Goal: Task Accomplishment & Management: Use online tool/utility

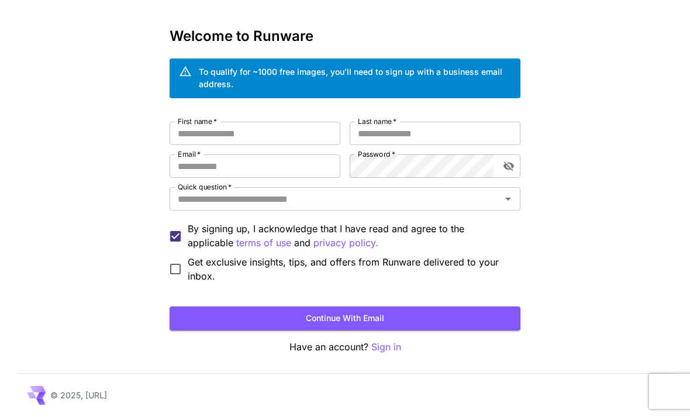
click at [379, 319] on button "Continue with email" at bounding box center [344, 318] width 351 height 24
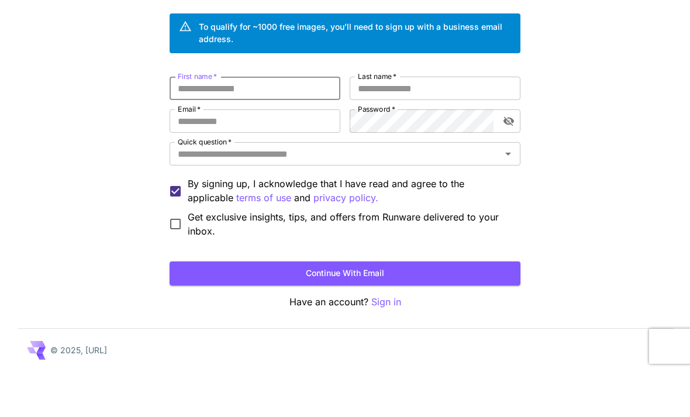
click at [559, 109] on div "Kick off with ~1000 free images! 🎈 Welcome to Runware To qualify for ~1000 free…" at bounding box center [345, 188] width 690 height 455
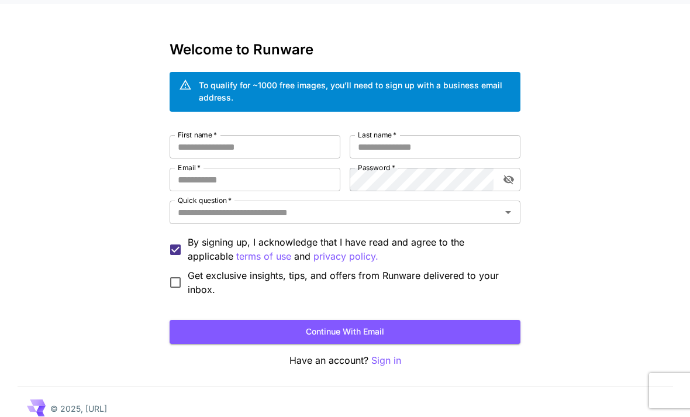
click at [188, 141] on input "First name   *" at bounding box center [254, 147] width 171 height 23
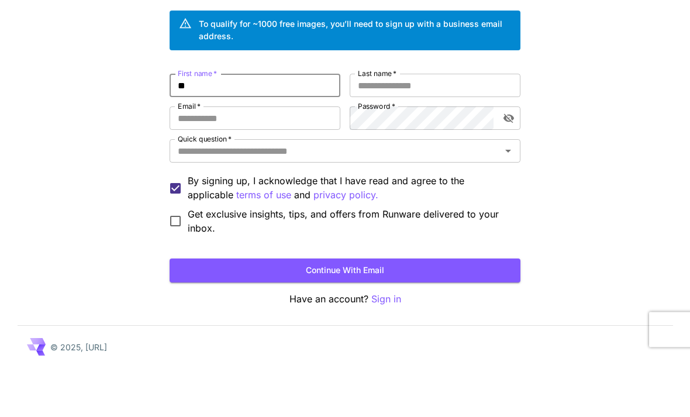
type input "*"
click at [607, 126] on div "Kick off with ~1000 free images! 🎈 Welcome to Runware To qualify for ~1000 free…" at bounding box center [345, 202] width 690 height 455
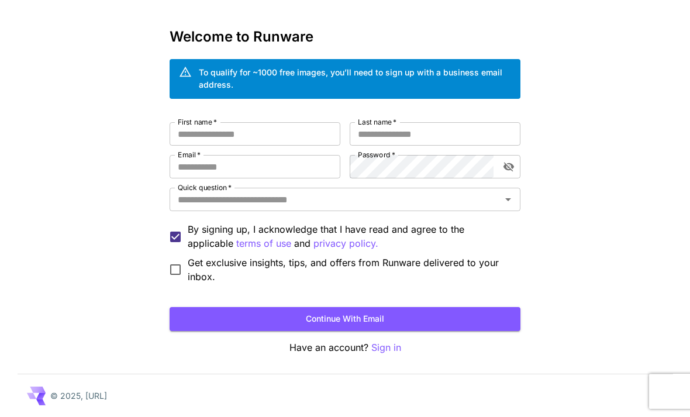
click at [389, 322] on button "Continue with email" at bounding box center [344, 319] width 351 height 24
click at [99, 72] on div "Kick off with ~1000 free images! 🎈 Welcome to Runware To qualify for ~1000 free…" at bounding box center [345, 189] width 690 height 455
click at [383, 350] on p "Sign in" at bounding box center [386, 347] width 30 height 15
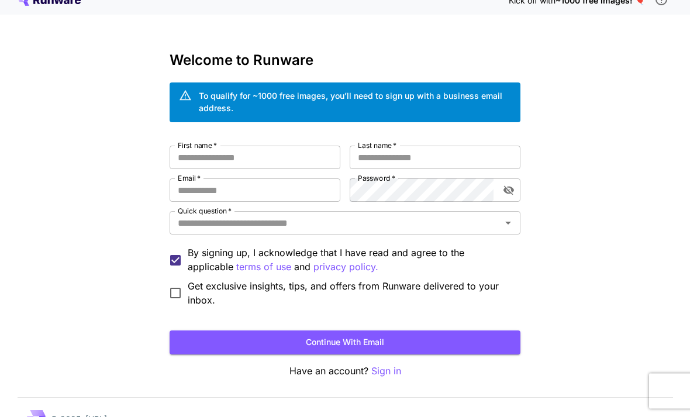
scroll to position [22, 0]
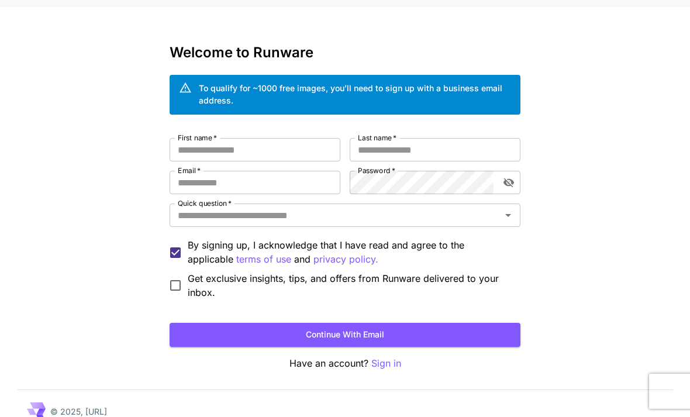
click at [416, 222] on input "Quick question   *" at bounding box center [335, 215] width 324 height 16
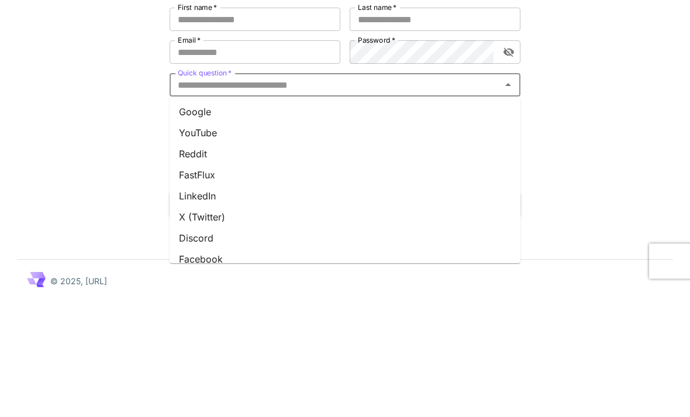
click at [566, 105] on div "Kick off with ~1000 free images! 🎈 Welcome to Runware To qualify for ~1000 free…" at bounding box center [345, 205] width 690 height 455
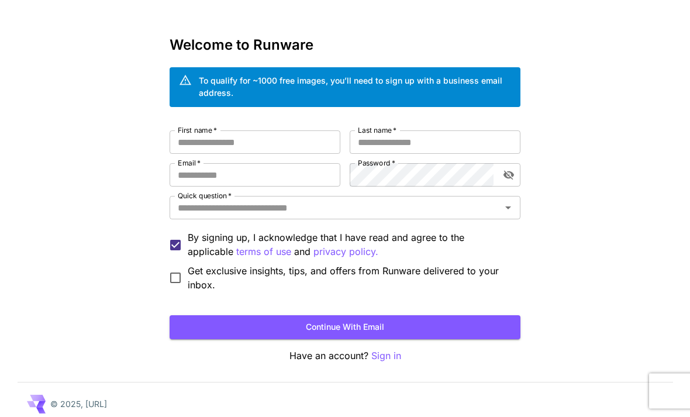
click at [194, 139] on input "First name   *" at bounding box center [254, 142] width 171 height 23
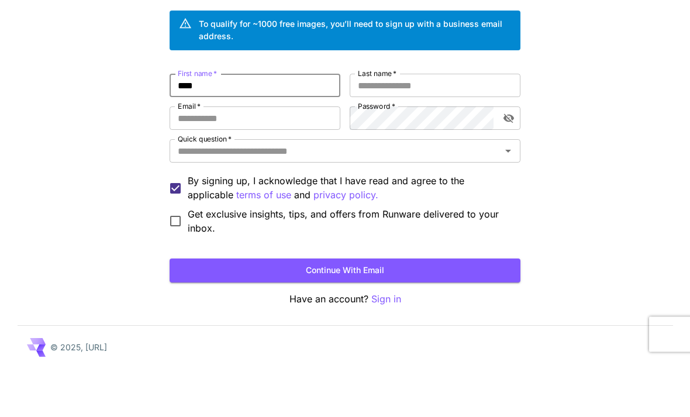
type input "****"
click at [473, 131] on input "Last name   *" at bounding box center [435, 142] width 171 height 23
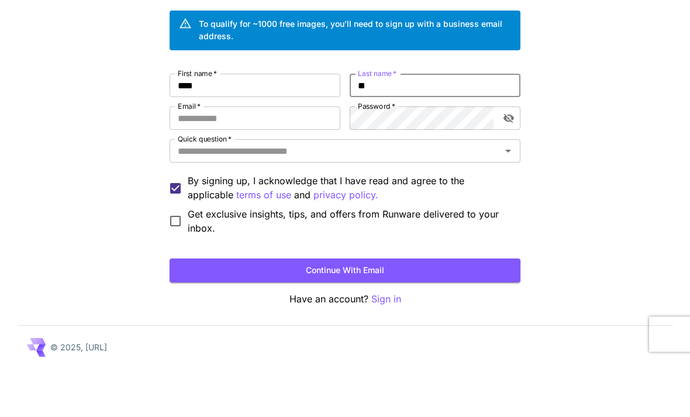
type input "**"
click at [191, 164] on input "Email   *" at bounding box center [254, 175] width 171 height 23
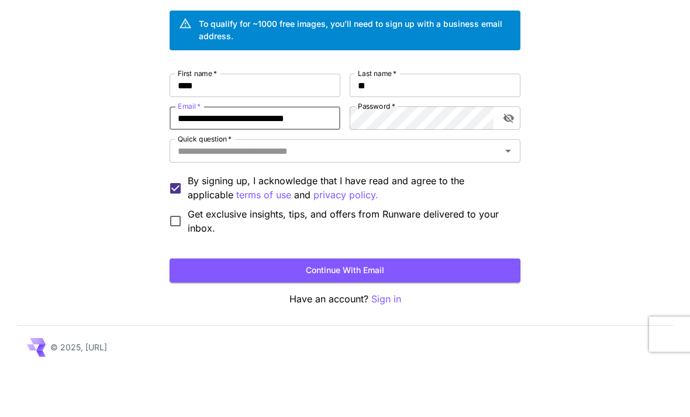
type input "**********"
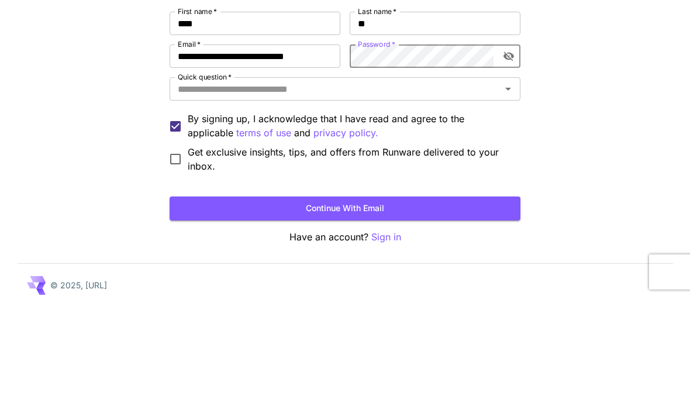
click at [442, 231] on p "By signing up, I acknowledge that I have read and agree to the applicable terms…" at bounding box center [349, 245] width 323 height 29
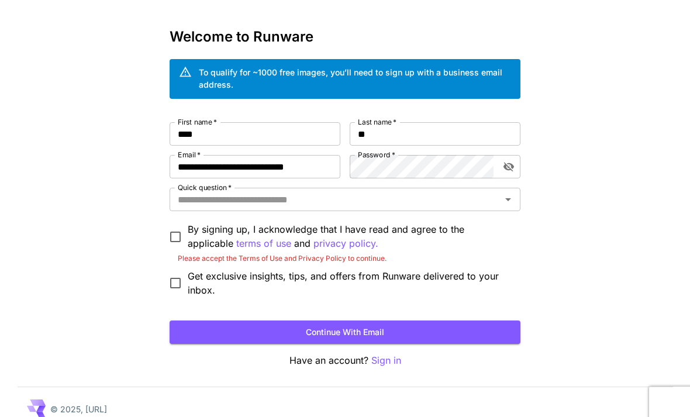
scroll to position [38, 0]
click at [343, 320] on button "Continue with email" at bounding box center [344, 332] width 351 height 24
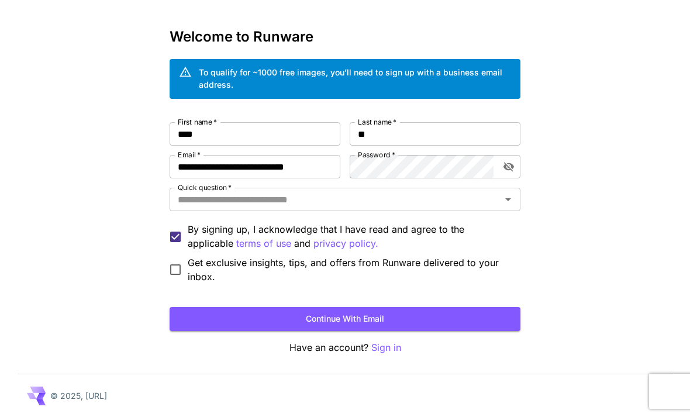
click at [350, 321] on button "Continue with email" at bounding box center [344, 319] width 351 height 24
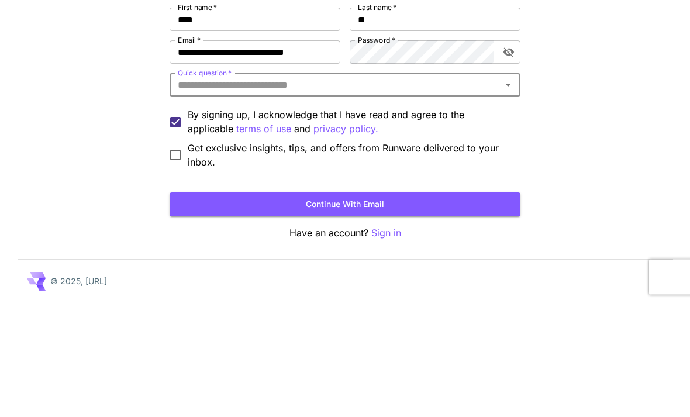
click at [181, 191] on input "Quick question   *" at bounding box center [335, 199] width 324 height 16
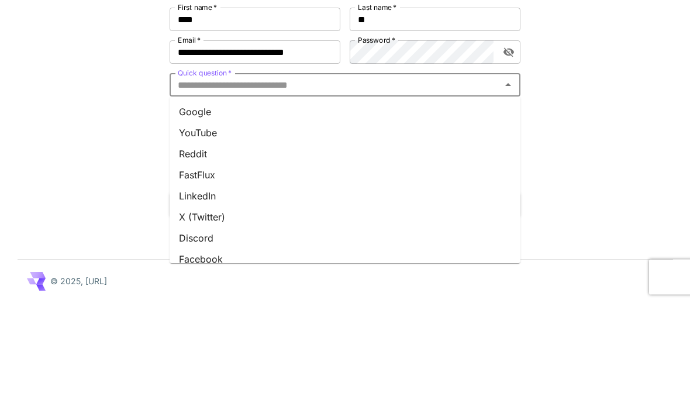
click at [182, 237] on li "YouTube" at bounding box center [344, 247] width 351 height 21
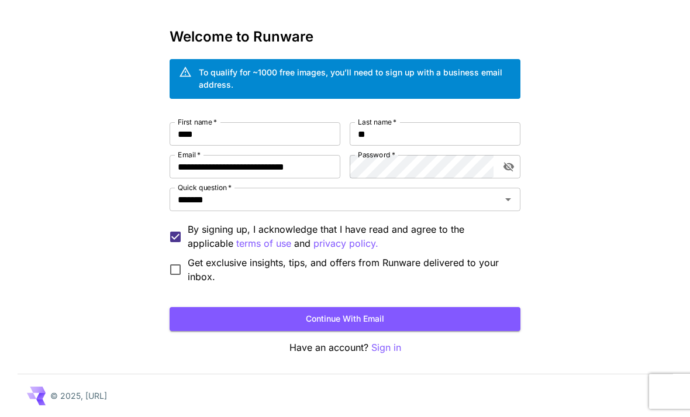
click at [350, 317] on button "Continue with email" at bounding box center [344, 319] width 351 height 24
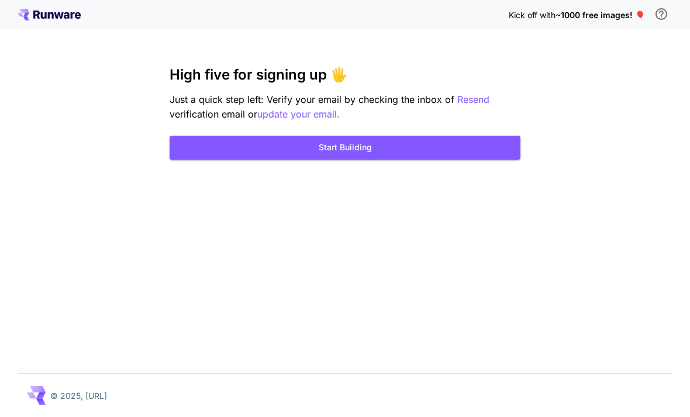
scroll to position [37, 0]
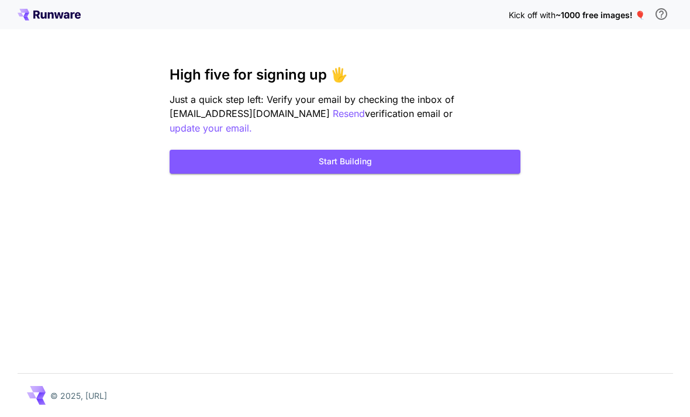
click at [411, 150] on button "Start Building" at bounding box center [344, 162] width 351 height 24
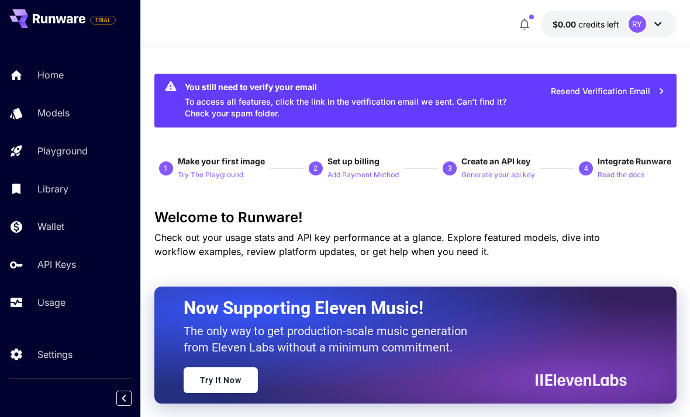
click at [527, 20] on icon "button" at bounding box center [524, 24] width 14 height 14
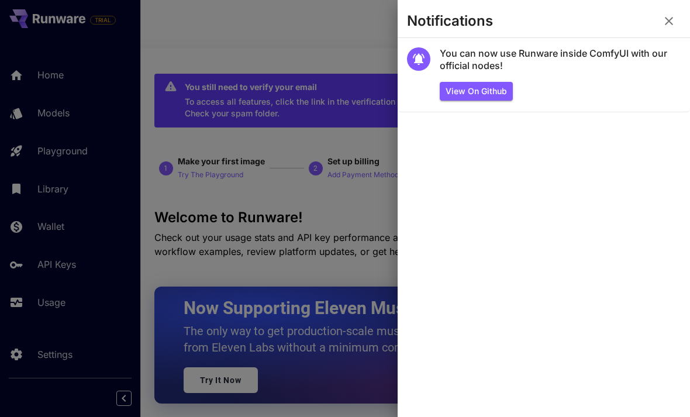
click at [193, 130] on div at bounding box center [345, 208] width 690 height 417
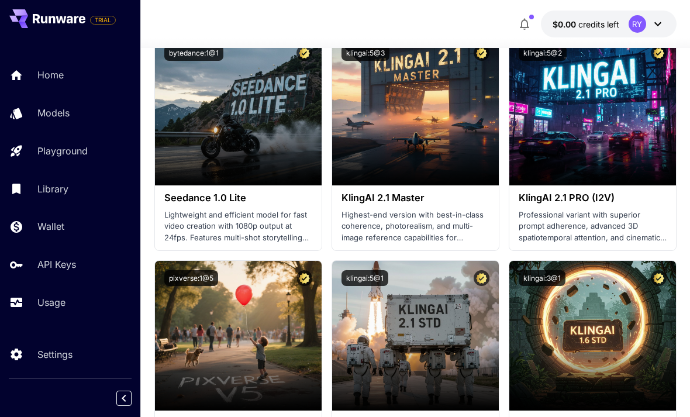
click at [58, 112] on p "Models" at bounding box center [53, 113] width 32 height 14
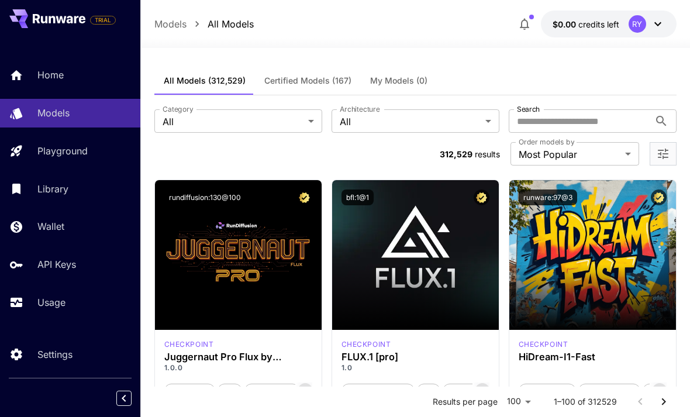
click at [185, 20] on p "Models" at bounding box center [170, 24] width 32 height 14
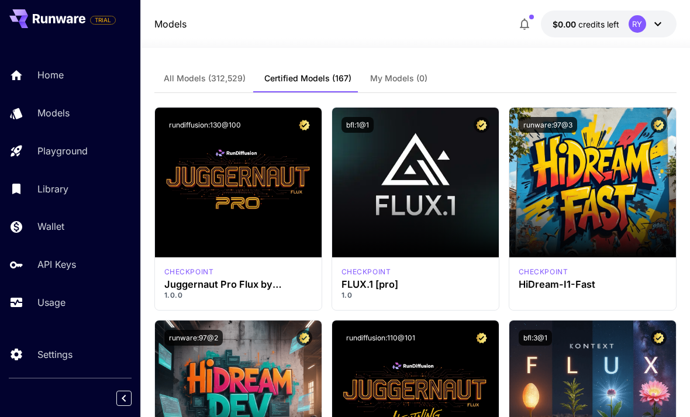
scroll to position [4, 0]
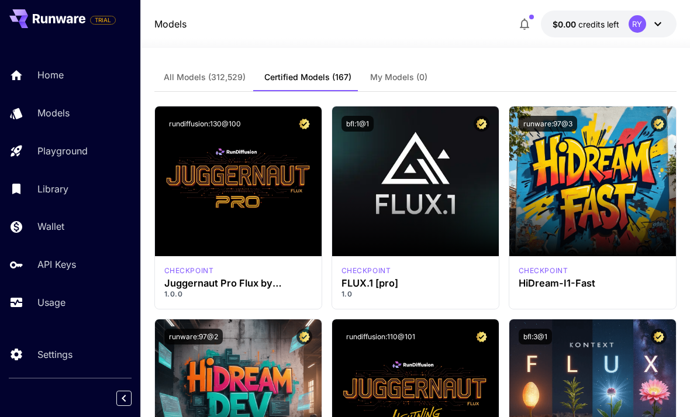
click at [33, 77] on link "Home" at bounding box center [70, 75] width 140 height 29
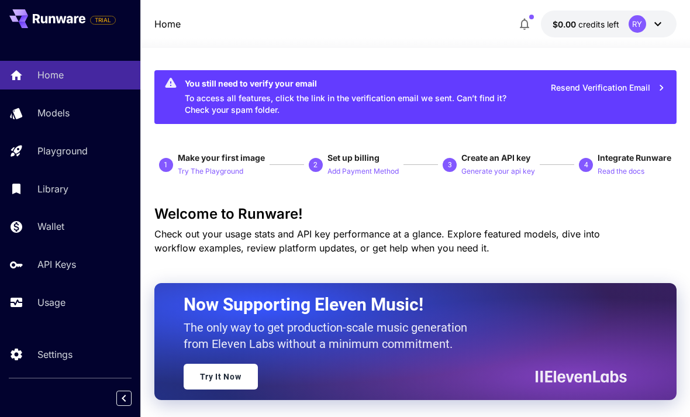
click at [177, 158] on span "1" at bounding box center [168, 165] width 19 height 14
click at [197, 175] on p "Try The Playground" at bounding box center [210, 171] width 65 height 11
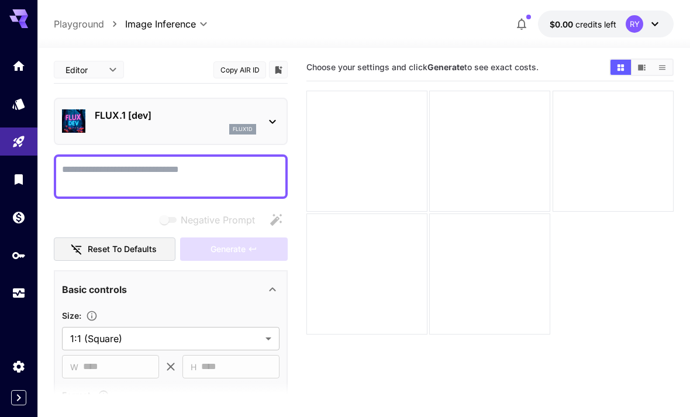
click at [106, 167] on textarea "Negative Prompt" at bounding box center [170, 176] width 217 height 28
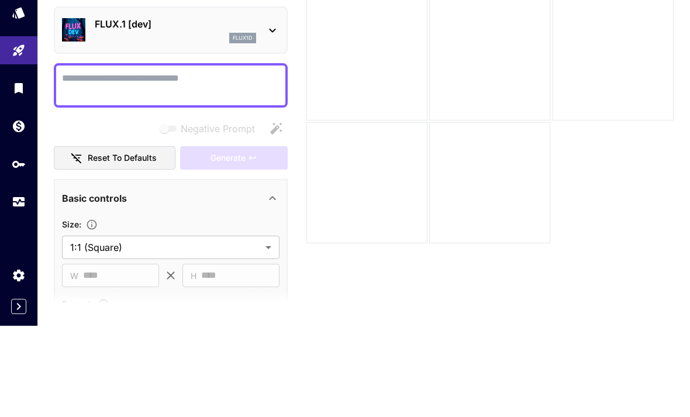
click at [91, 162] on textarea "Negative Prompt" at bounding box center [170, 176] width 217 height 28
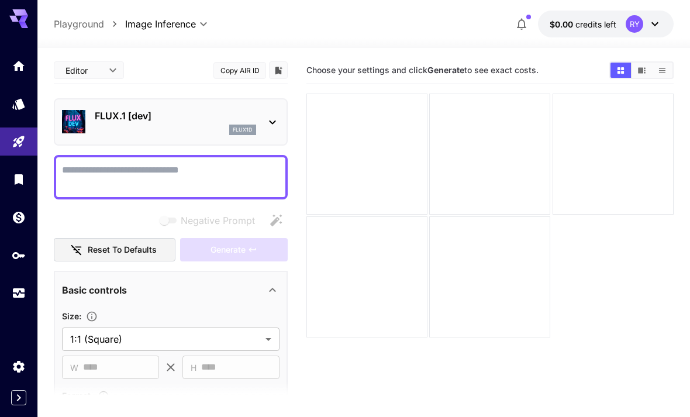
scroll to position [1, 0]
click at [120, 176] on textarea "Negative Prompt" at bounding box center [170, 176] width 217 height 28
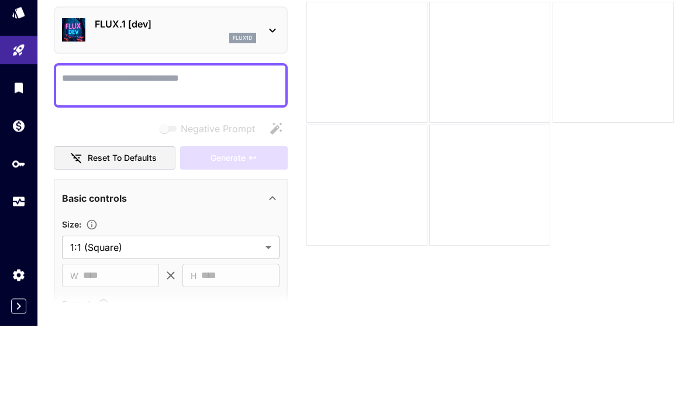
click at [81, 163] on textarea "Negative Prompt" at bounding box center [170, 177] width 217 height 28
paste textarea "**********"
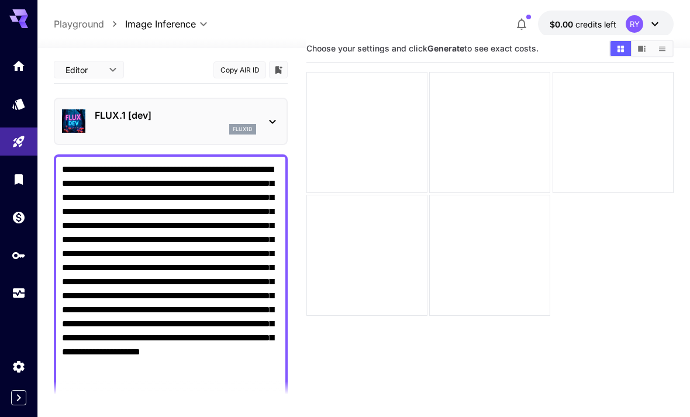
scroll to position [0, 0]
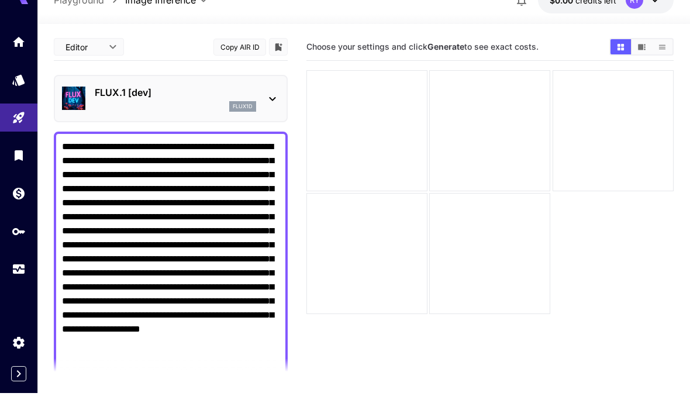
type textarea "**********"
click at [267, 116] on icon at bounding box center [272, 123] width 14 height 14
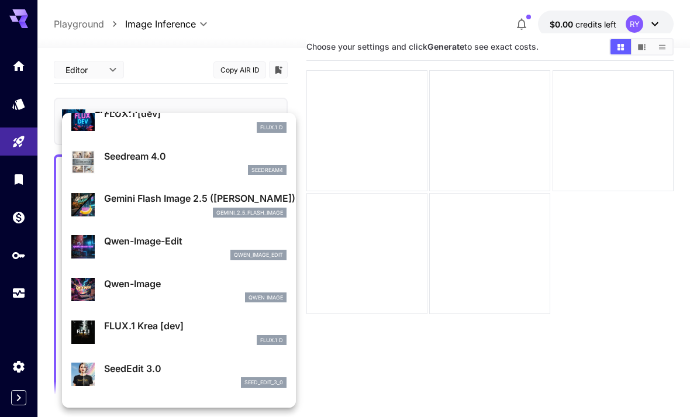
scroll to position [25, 0]
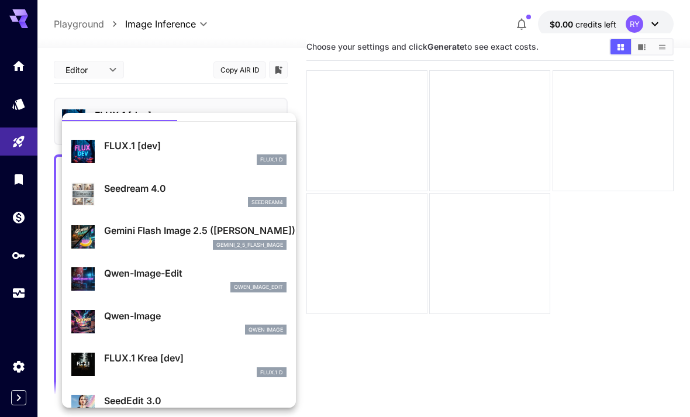
click at [245, 191] on p "Seedream 4.0" at bounding box center [195, 188] width 182 height 14
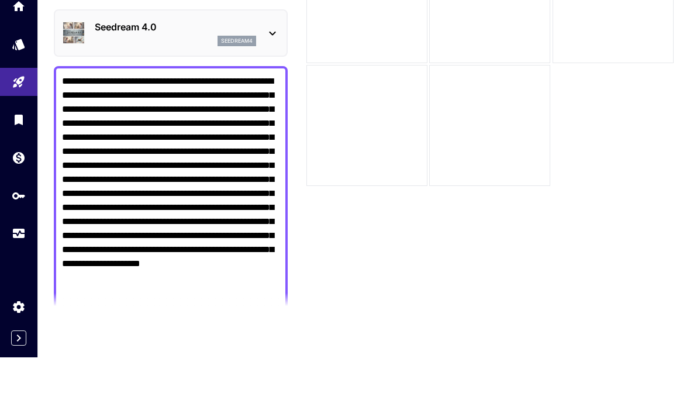
scroll to position [92, 0]
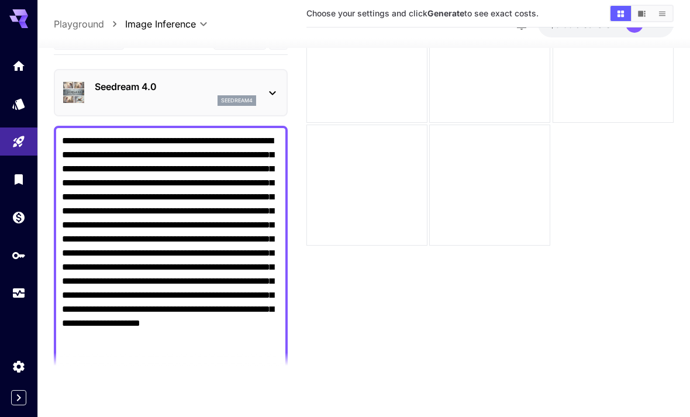
click at [91, 98] on div "Seedream 4.0 seedream4" at bounding box center [170, 93] width 217 height 36
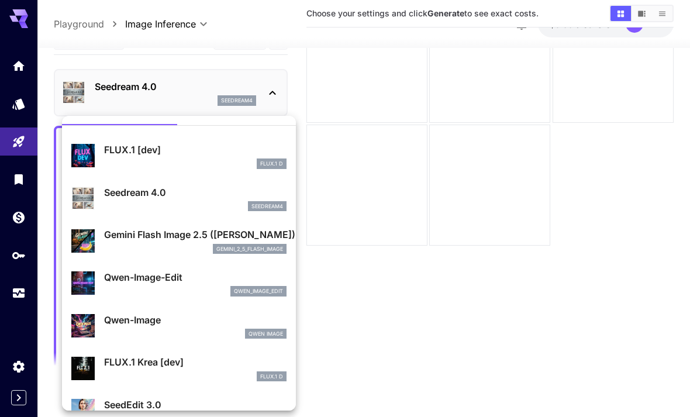
scroll to position [15, 0]
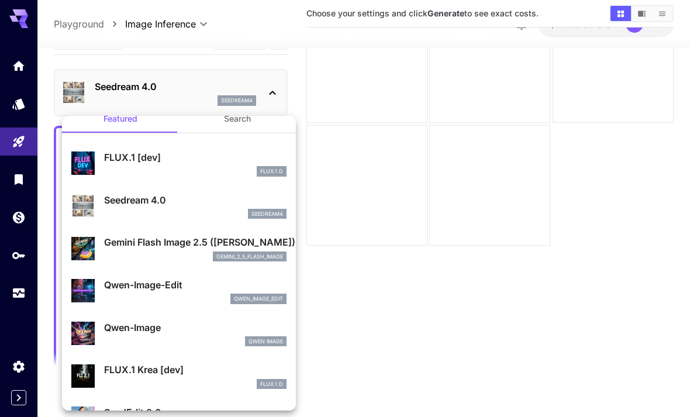
click at [276, 94] on div at bounding box center [345, 208] width 690 height 417
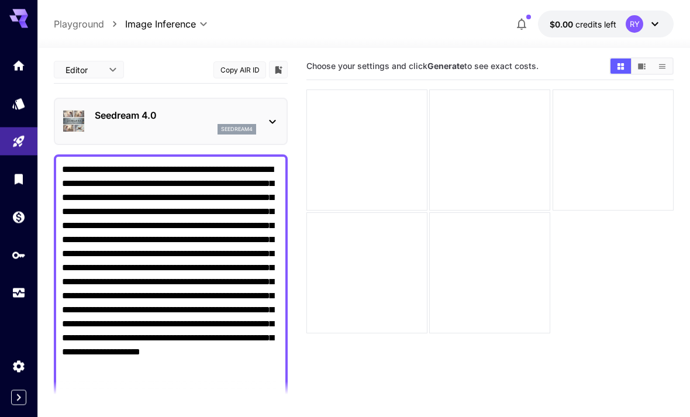
scroll to position [5, 0]
click at [86, 67] on body "**********" at bounding box center [345, 249] width 690 height 509
click at [372, 344] on div at bounding box center [345, 208] width 690 height 417
click at [503, 65] on span "Choose your settings and click Generate to see exact costs." at bounding box center [422, 66] width 232 height 10
click at [489, 76] on div "Choose your settings and click Generate to see exact costs." at bounding box center [489, 66] width 367 height 27
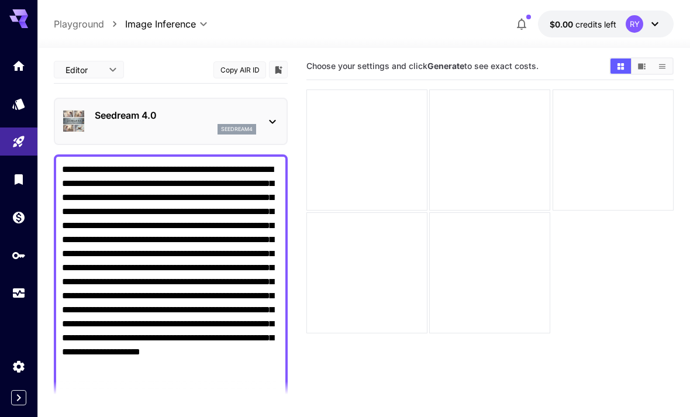
click at [633, 72] on button "Show media in video view" at bounding box center [641, 65] width 20 height 15
click at [657, 70] on button "Show media in list view" at bounding box center [662, 65] width 20 height 15
click at [639, 65] on icon "Show media in video view" at bounding box center [642, 66] width 8 height 6
click at [665, 60] on button "Show media in list view" at bounding box center [662, 65] width 20 height 15
click at [639, 64] on icon "Show media in video view" at bounding box center [642, 66] width 8 height 6
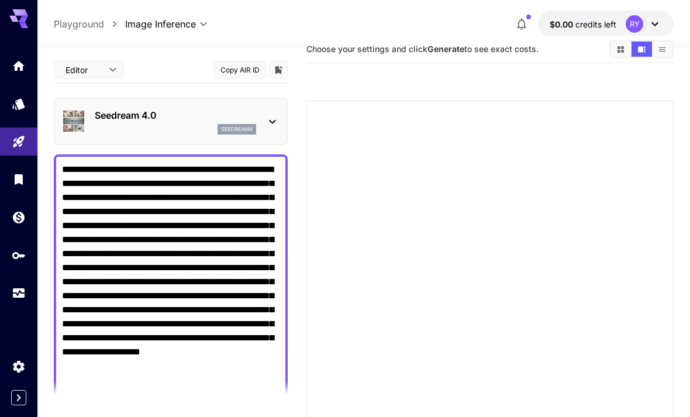
scroll to position [20, 0]
click at [231, 69] on button "Copy AIR ID" at bounding box center [239, 69] width 53 height 17
click at [238, 68] on button "Copied!" at bounding box center [239, 69] width 53 height 17
click at [102, 68] on body "**********" at bounding box center [345, 242] width 690 height 524
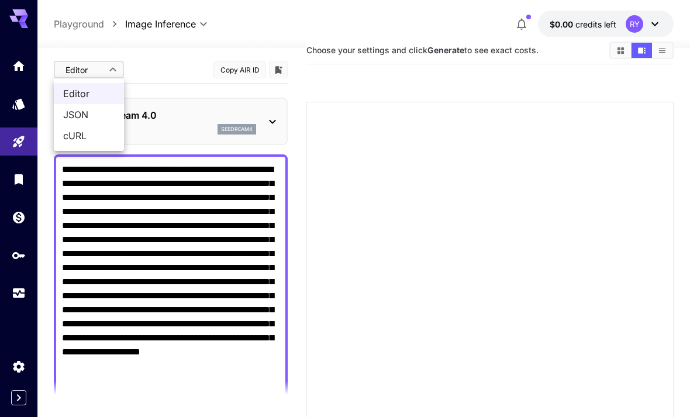
click at [148, 80] on div at bounding box center [345, 208] width 690 height 417
click at [278, 124] on icon at bounding box center [272, 122] width 14 height 14
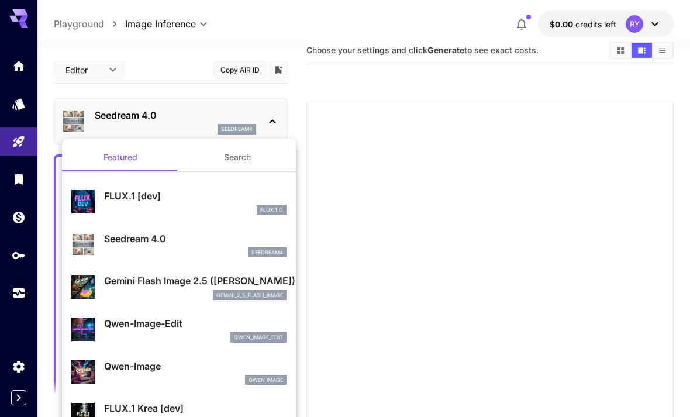
click at [259, 210] on div "FLUX.1 D" at bounding box center [272, 210] width 30 height 11
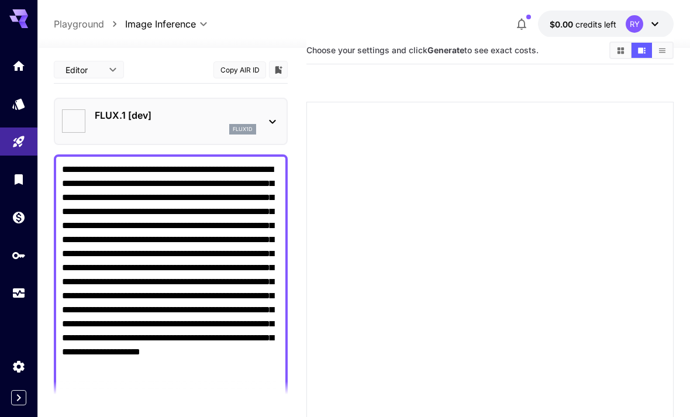
type input "**********"
click at [260, 132] on div "FLUX.1 [dev] flux1d" at bounding box center [170, 121] width 217 height 36
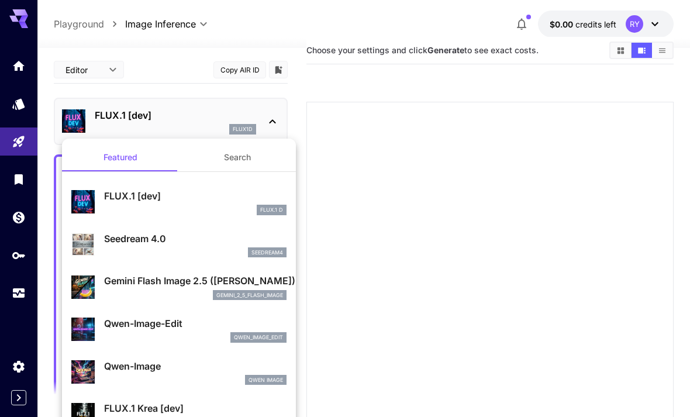
click at [245, 250] on div "seedream4" at bounding box center [195, 252] width 182 height 11
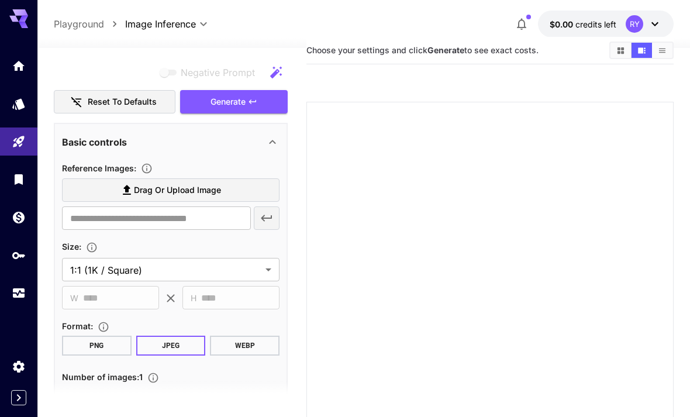
scroll to position [360, 0]
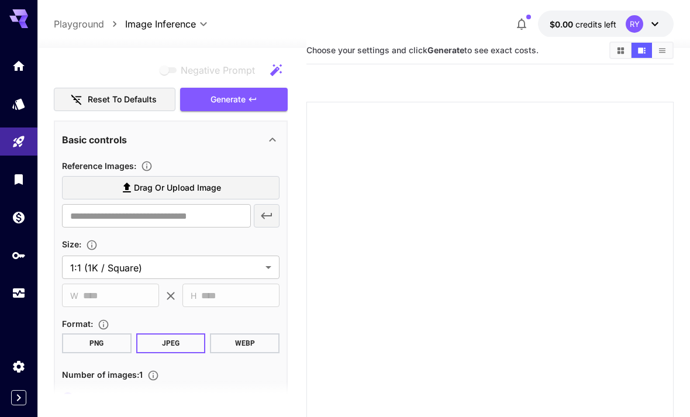
click at [89, 189] on label "Drag or upload image" at bounding box center [170, 188] width 217 height 24
click at [0, 0] on input "Drag or upload image" at bounding box center [0, 0] width 0 height 0
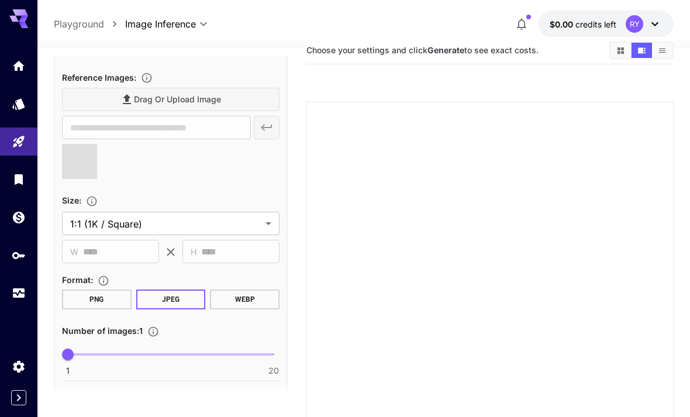
scroll to position [456, 0]
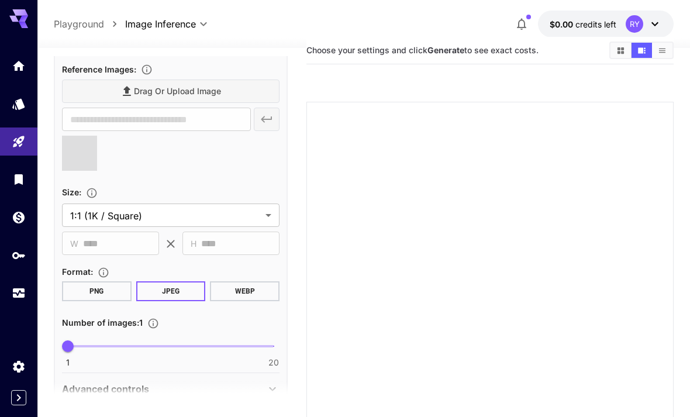
click at [253, 220] on body "**********" at bounding box center [345, 242] width 690 height 524
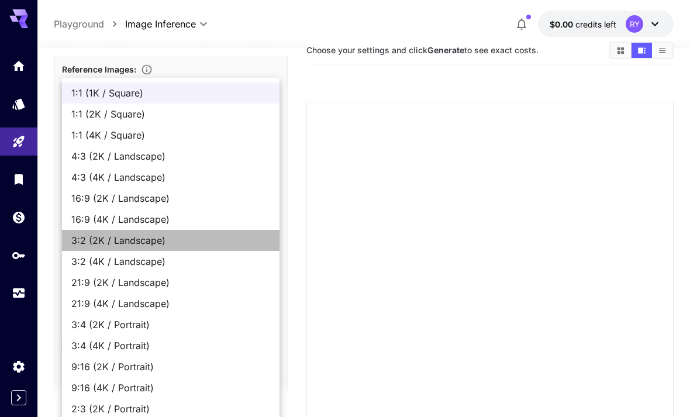
click at [224, 240] on span "3:2 (2K / Landscape)" at bounding box center [170, 240] width 199 height 14
type input "**********"
type input "****"
type input "**********"
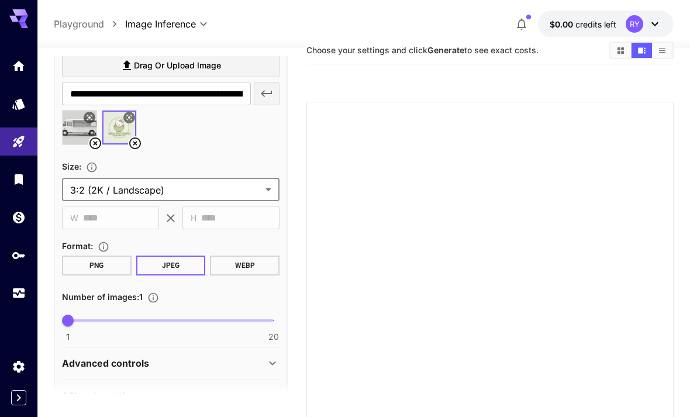
scroll to position [482, 0]
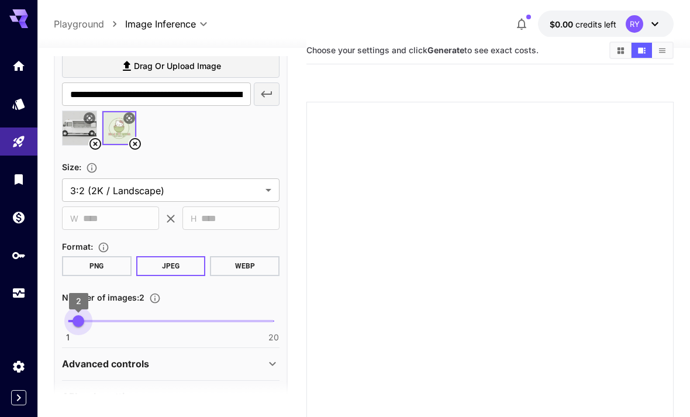
type input "*"
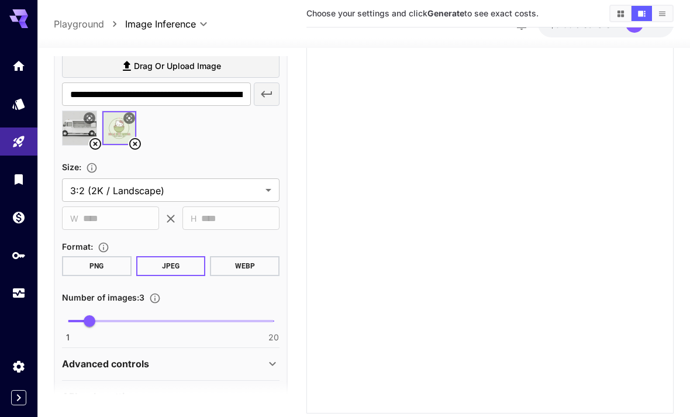
scroll to position [92, 0]
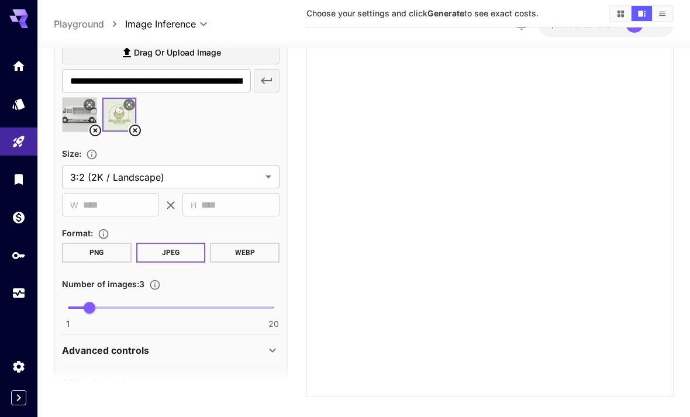
click at [210, 354] on div "Advanced controls" at bounding box center [170, 351] width 217 height 28
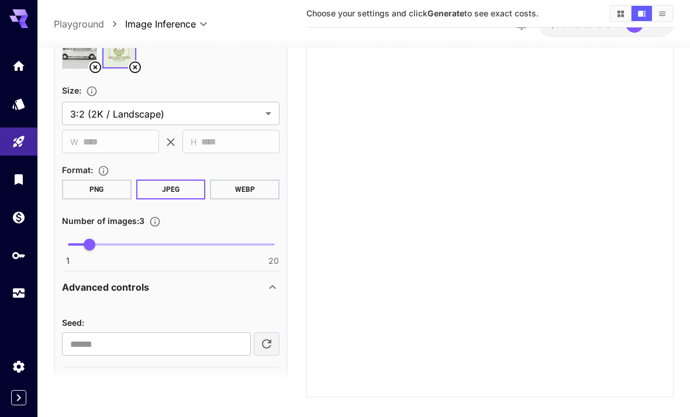
click at [216, 281] on div "Advanced controls" at bounding box center [163, 288] width 203 height 14
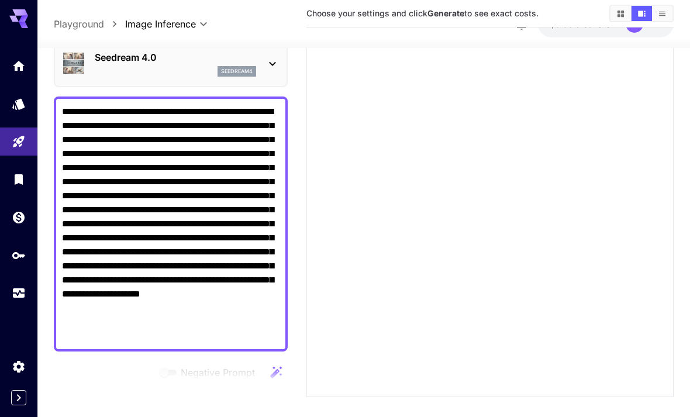
scroll to position [72, 0]
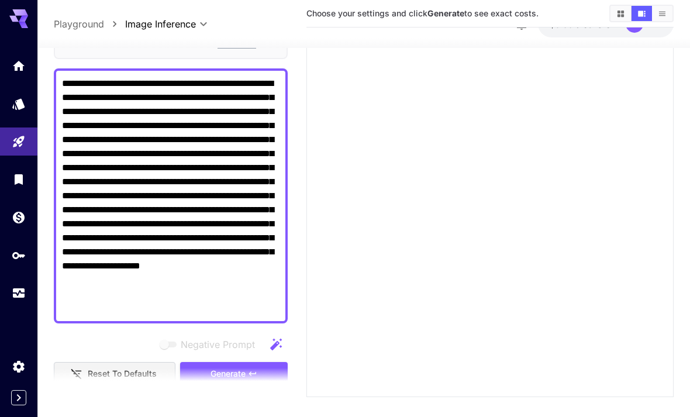
click at [212, 358] on div "Negative Prompt Reset to defaults Generate" at bounding box center [171, 359] width 234 height 53
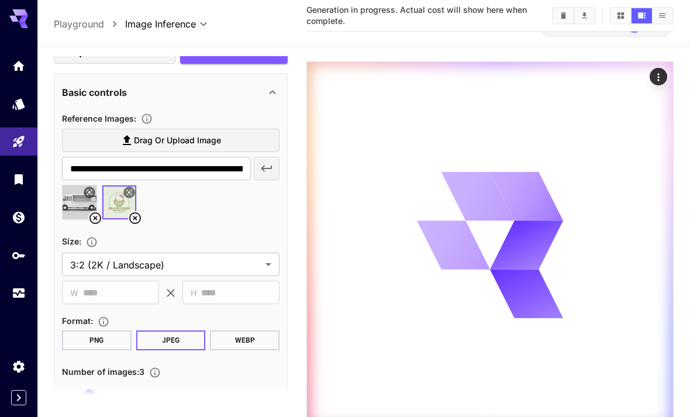
scroll to position [404, 0]
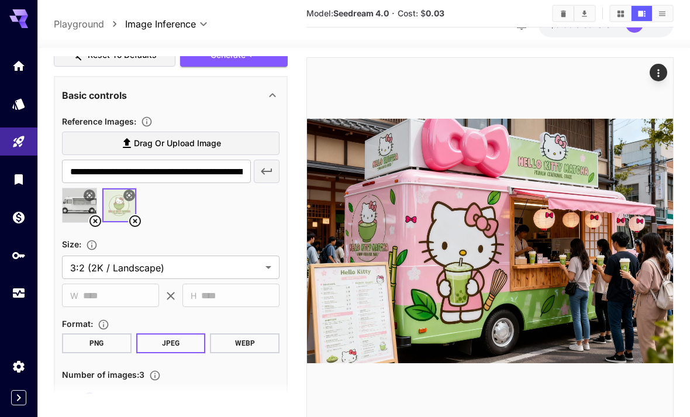
click at [354, 158] on img at bounding box center [490, 241] width 366 height 366
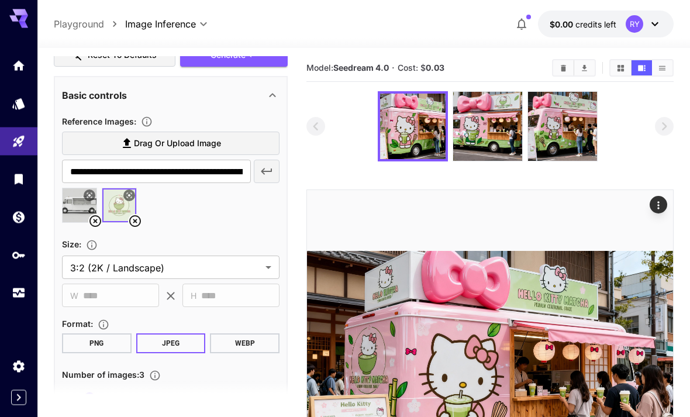
scroll to position [0, 0]
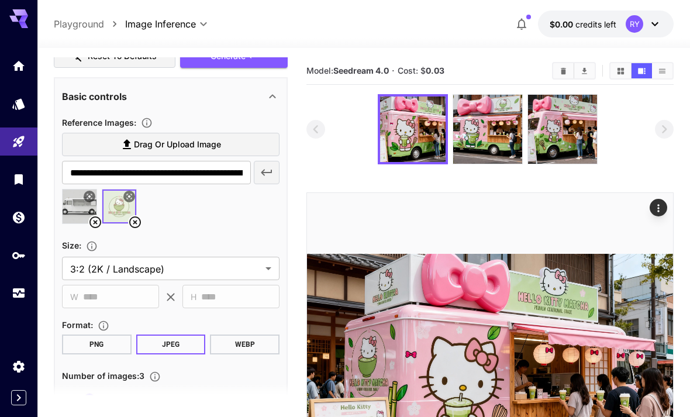
click at [497, 137] on img at bounding box center [487, 129] width 69 height 69
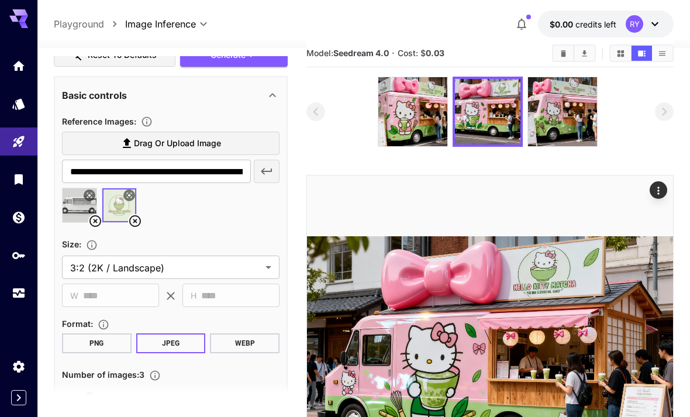
scroll to position [18, 0]
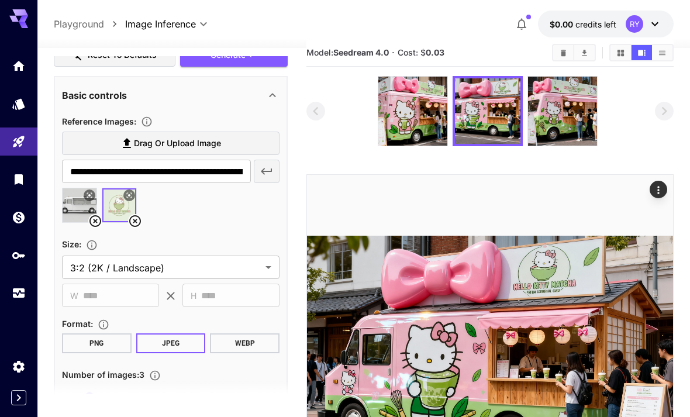
click at [563, 99] on img at bounding box center [562, 111] width 69 height 69
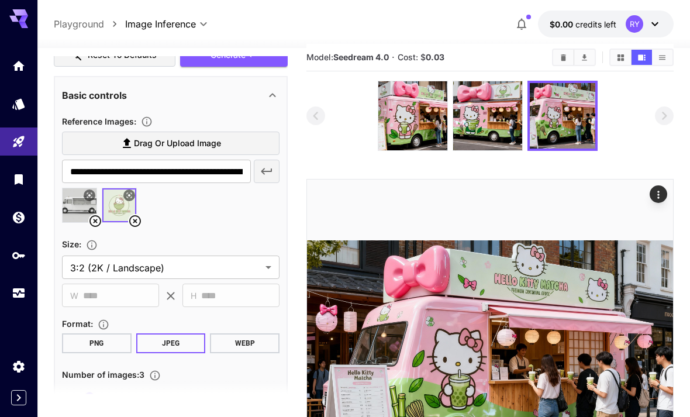
scroll to position [0, 0]
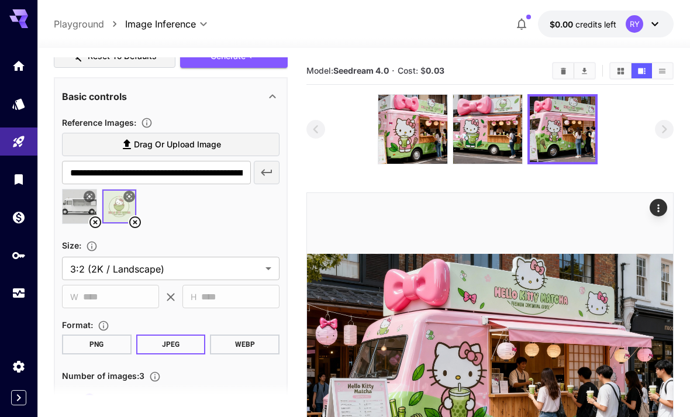
click at [497, 127] on img at bounding box center [487, 129] width 69 height 69
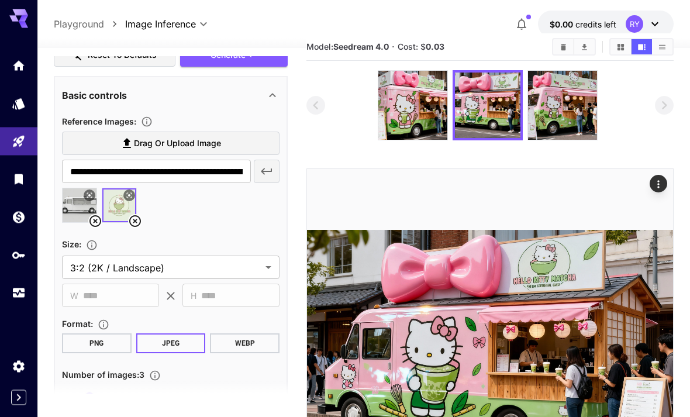
scroll to position [20, 0]
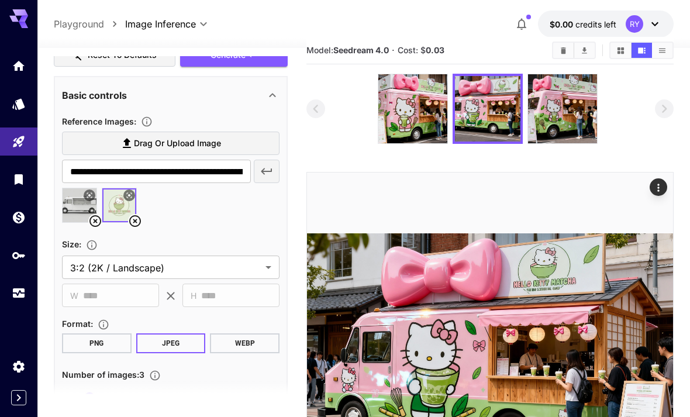
click at [585, 51] on icon "Download All" at bounding box center [584, 50] width 9 height 9
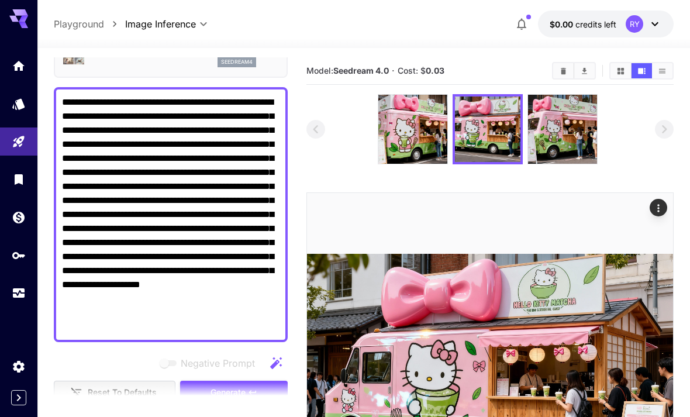
scroll to position [0, 0]
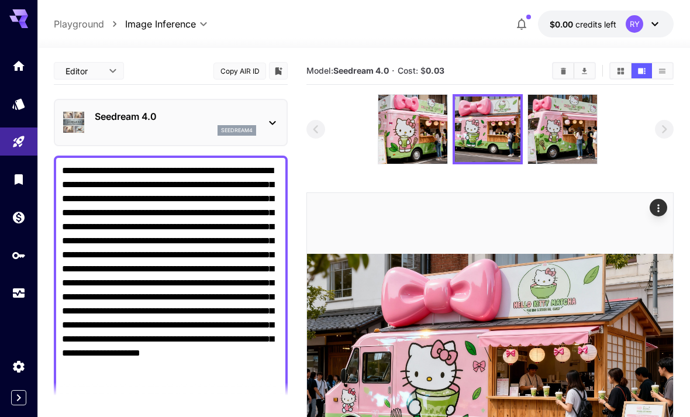
click at [167, 23] on body "**********" at bounding box center [345, 297] width 690 height 594
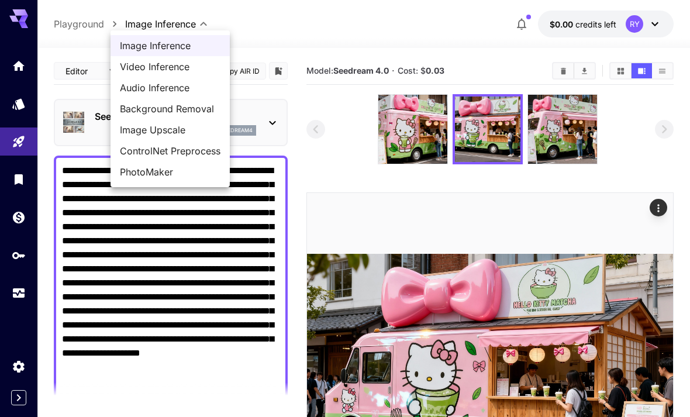
click at [89, 66] on div at bounding box center [345, 208] width 690 height 417
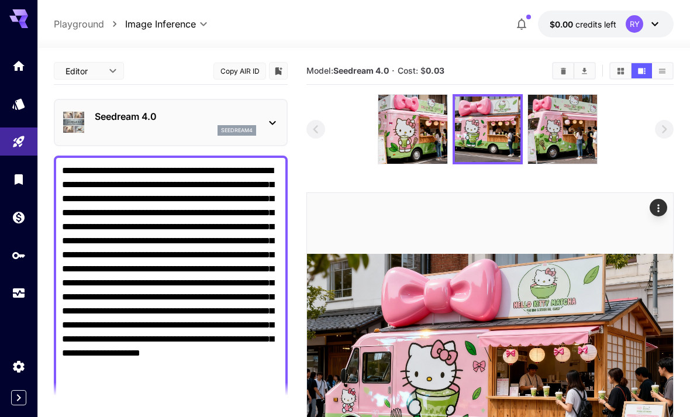
click at [99, 117] on p "Seedream 4.0" at bounding box center [175, 116] width 161 height 14
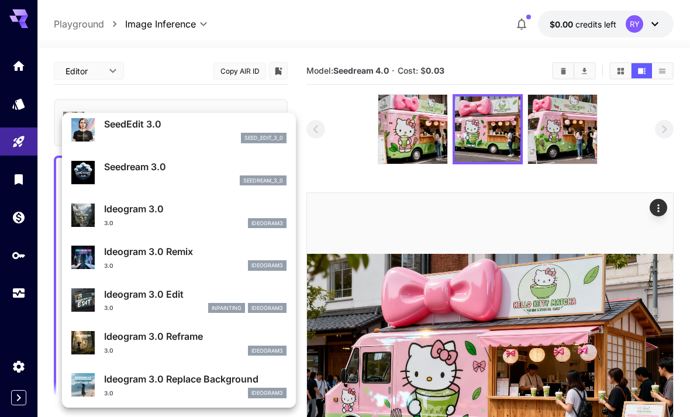
scroll to position [300, 0]
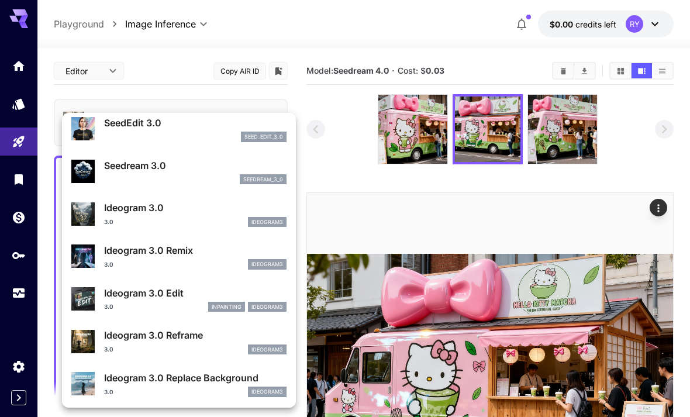
click at [112, 207] on p "Ideogram 3.0" at bounding box center [195, 207] width 182 height 14
type input "**********"
type input "****"
type input "***"
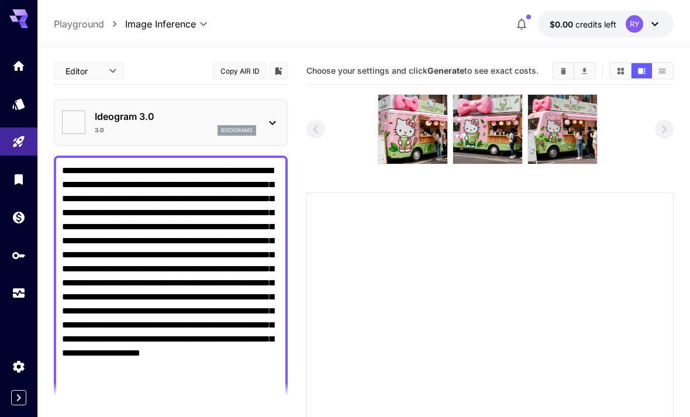
type input "*"
type input "*******"
type input "****"
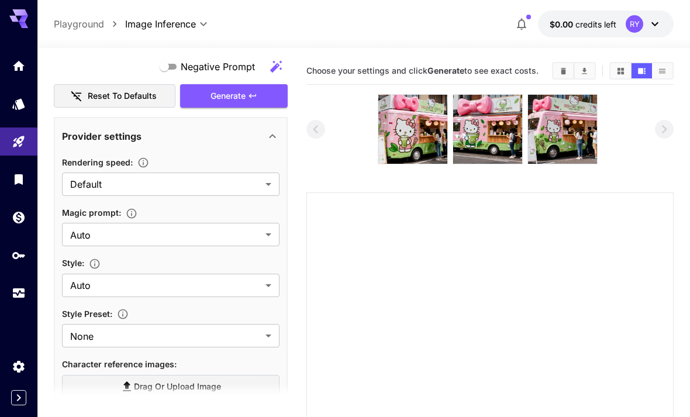
scroll to position [420, 0]
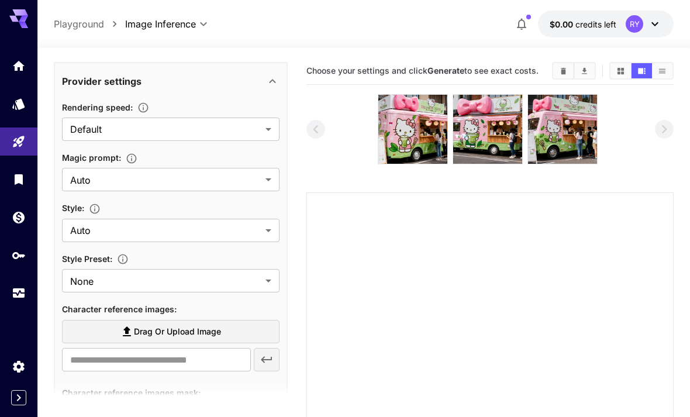
click at [94, 177] on body "**********" at bounding box center [345, 297] width 690 height 594
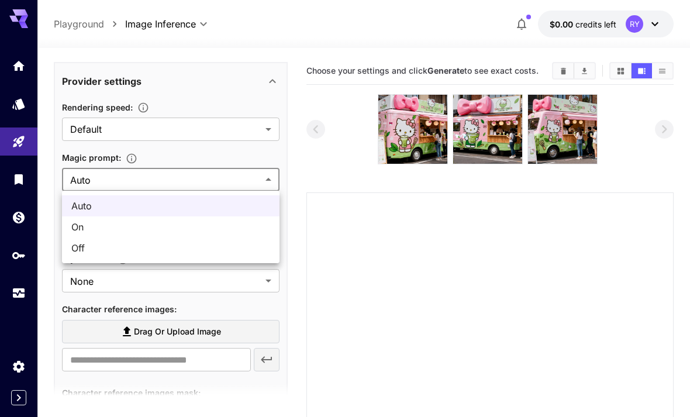
click at [86, 128] on div at bounding box center [345, 208] width 690 height 417
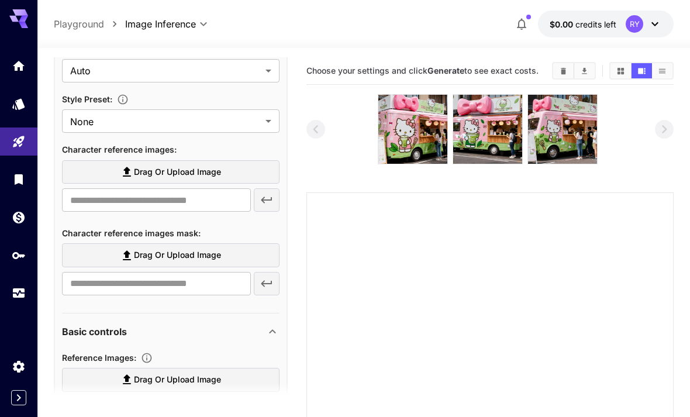
scroll to position [585, 0]
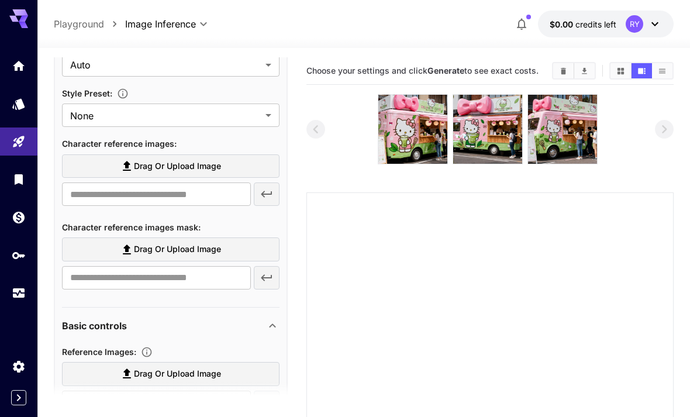
click at [106, 165] on label "Drag or upload image" at bounding box center [170, 166] width 217 height 24
click at [0, 0] on input "Drag or upload image" at bounding box center [0, 0] width 0 height 0
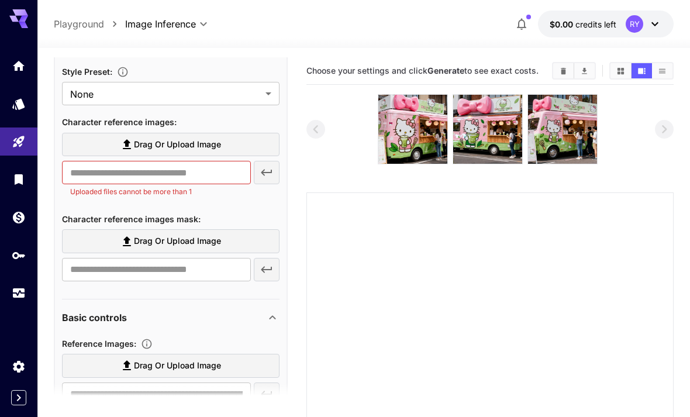
scroll to position [588, 0]
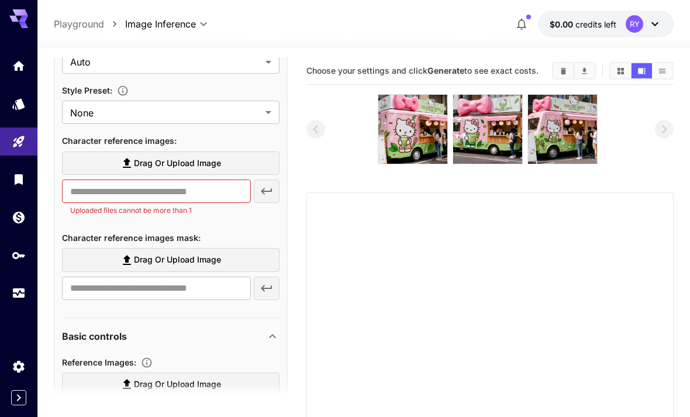
click at [104, 162] on label "Drag or upload image" at bounding box center [170, 163] width 217 height 24
click at [0, 0] on input "Drag or upload image" at bounding box center [0, 0] width 0 height 0
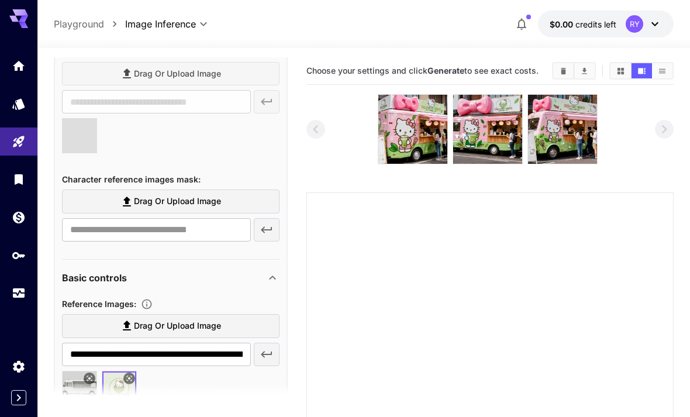
scroll to position [680, 0]
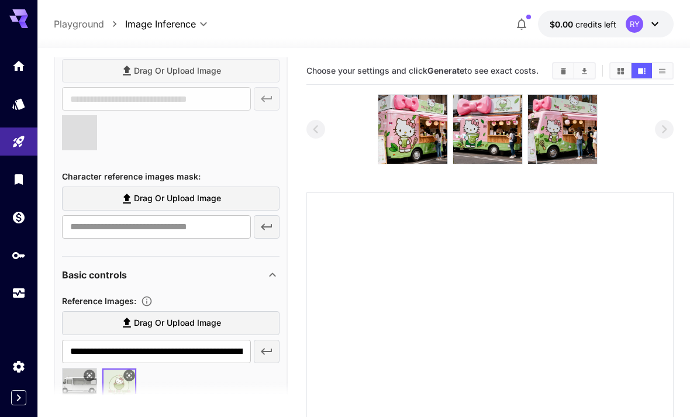
click at [102, 200] on label "Drag or upload image" at bounding box center [170, 198] width 217 height 24
click at [0, 0] on input "Drag or upload image" at bounding box center [0, 0] width 0 height 0
type input "**********"
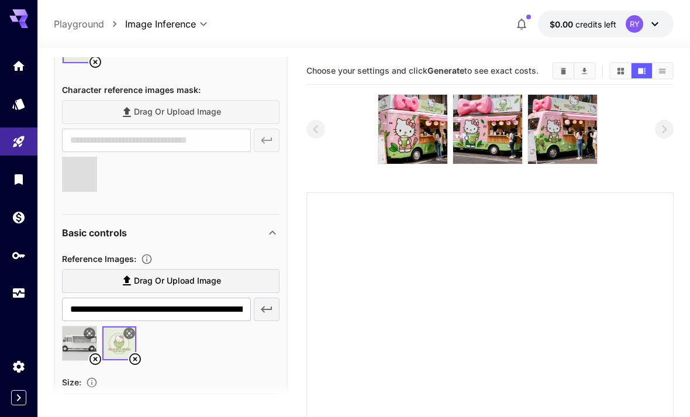
type input "**********"
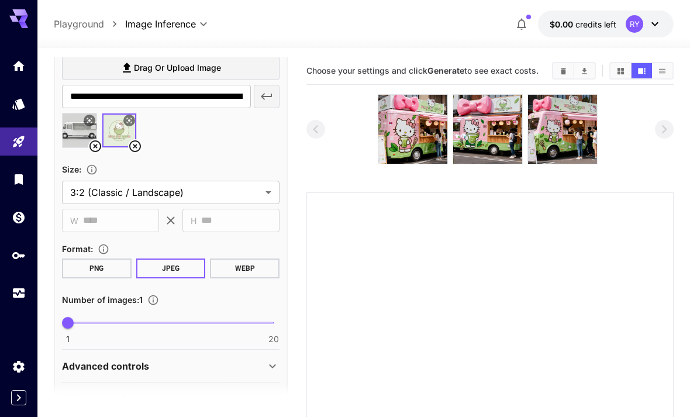
scroll to position [980, 0]
click at [92, 263] on button "PNG" at bounding box center [97, 268] width 70 height 20
type input "*"
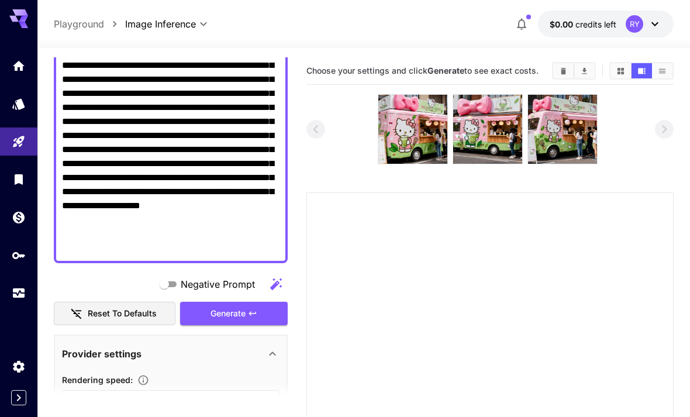
scroll to position [148, 0]
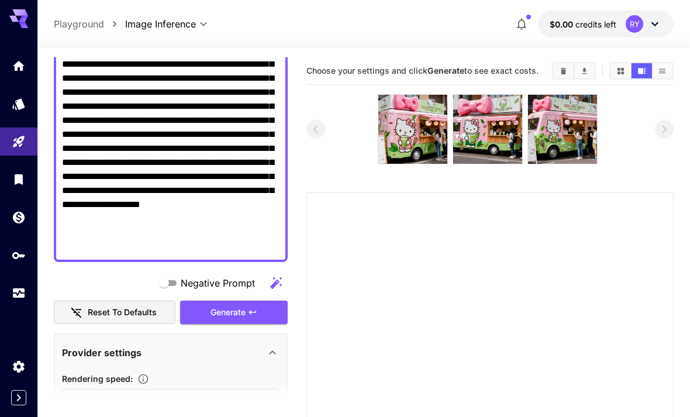
click at [224, 314] on span "Generate" at bounding box center [227, 312] width 35 height 15
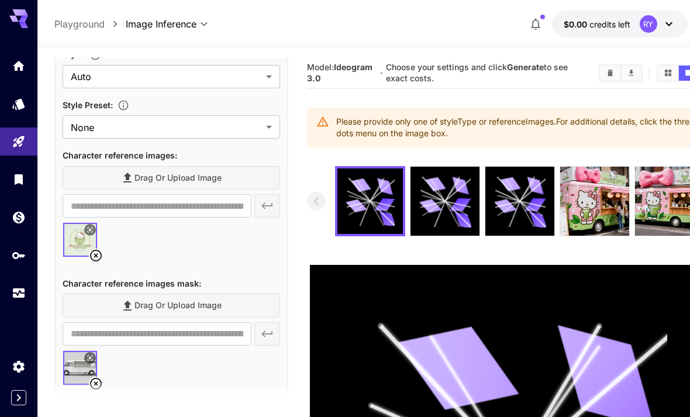
scroll to position [575, 0]
click at [101, 379] on icon at bounding box center [96, 382] width 14 height 14
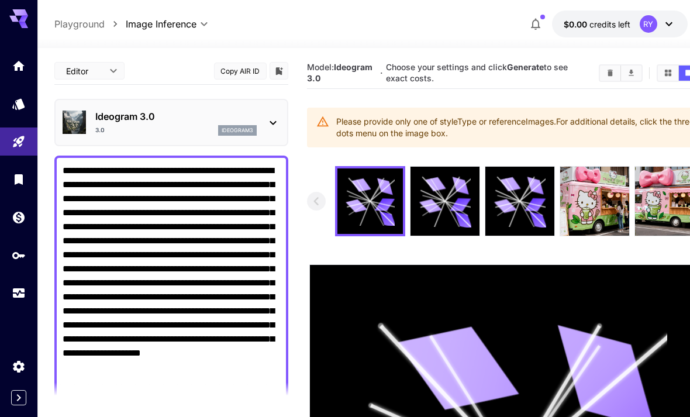
scroll to position [0, 0]
click at [66, 167] on textarea "**********" at bounding box center [171, 283] width 217 height 238
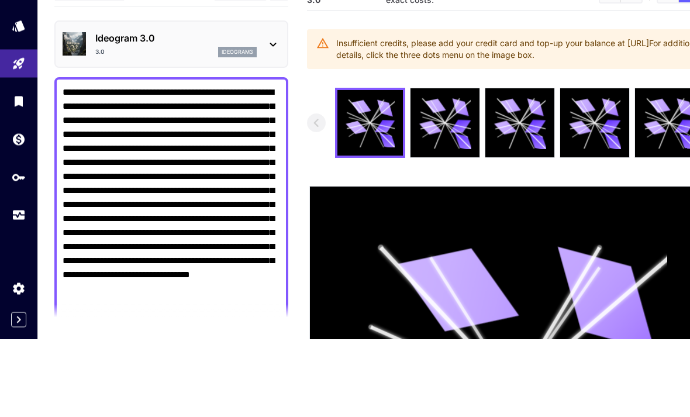
type textarea "**********"
click at [314, 166] on div at bounding box center [514, 201] width 414 height 70
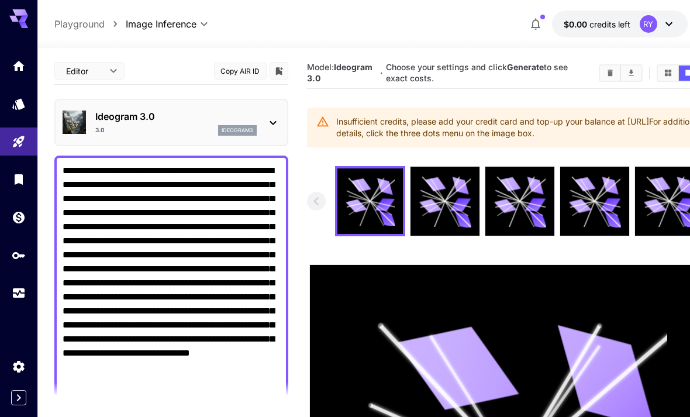
click at [591, 24] on span "credits left" at bounding box center [609, 24] width 41 height 10
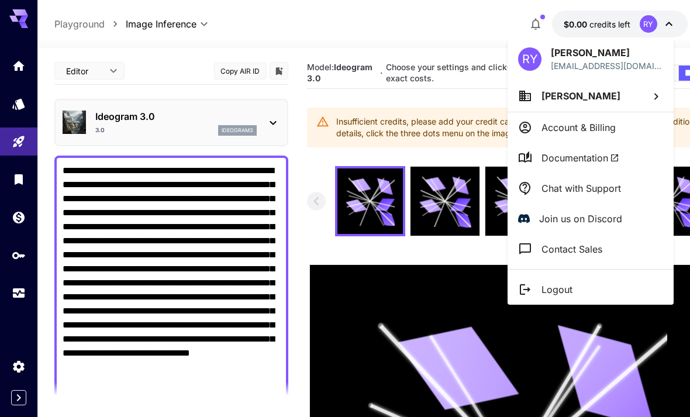
click at [383, 339] on div at bounding box center [345, 208] width 690 height 417
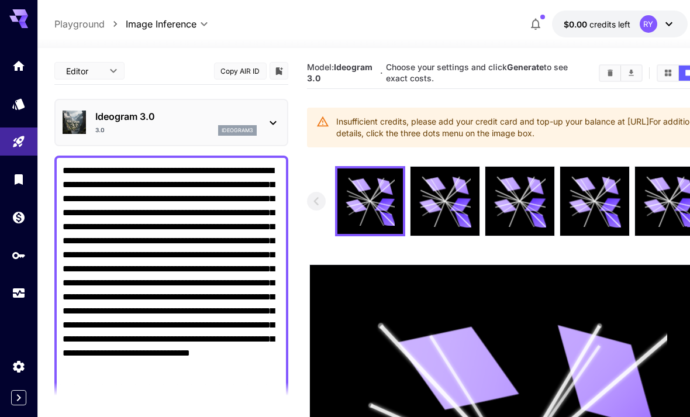
click at [229, 133] on p "ideogram3" at bounding box center [238, 130] width 32 height 8
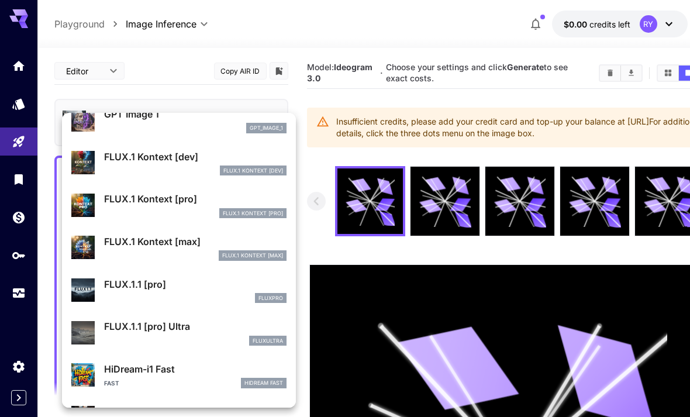
scroll to position [720, 0]
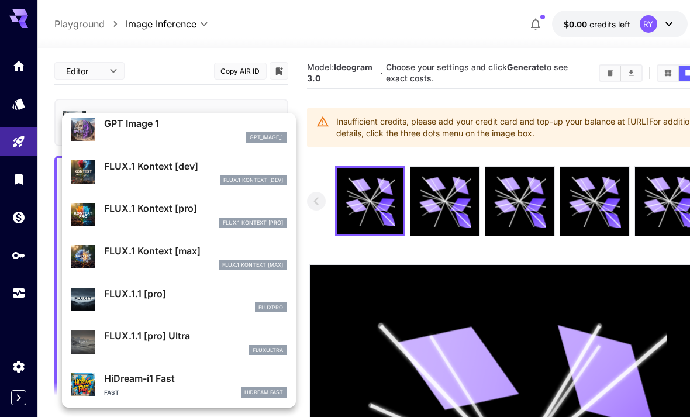
click at [84, 300] on img at bounding box center [82, 299] width 23 height 23
type input "**********"
type input "****"
type input "***"
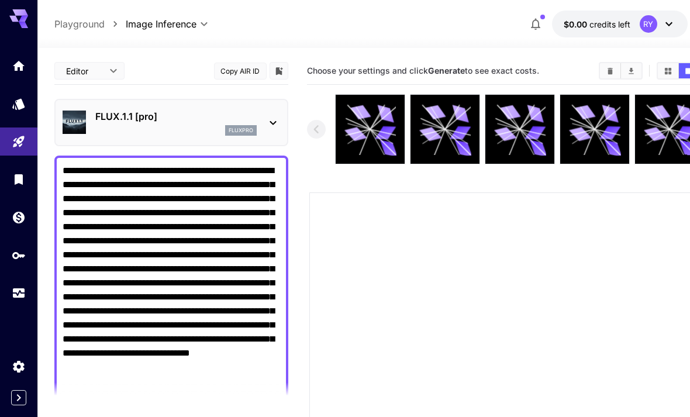
click at [382, 140] on icon at bounding box center [370, 129] width 52 height 52
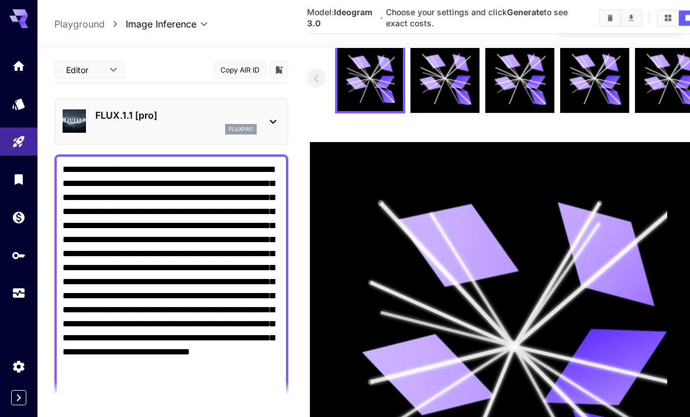
scroll to position [186, 0]
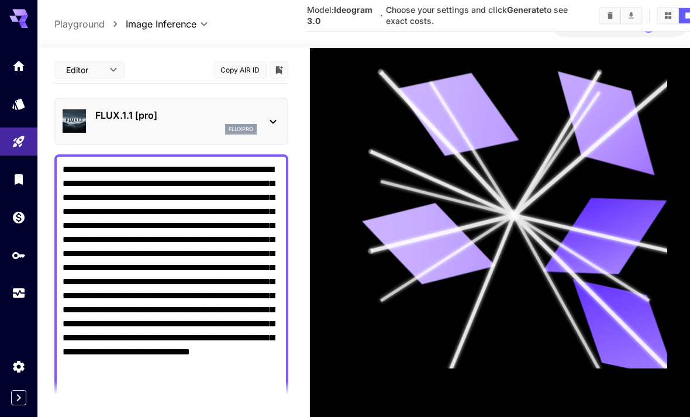
click at [503, 209] on icon at bounding box center [442, 184] width 143 height 64
click at [534, 230] on icon at bounding box center [514, 216] width 306 height 306
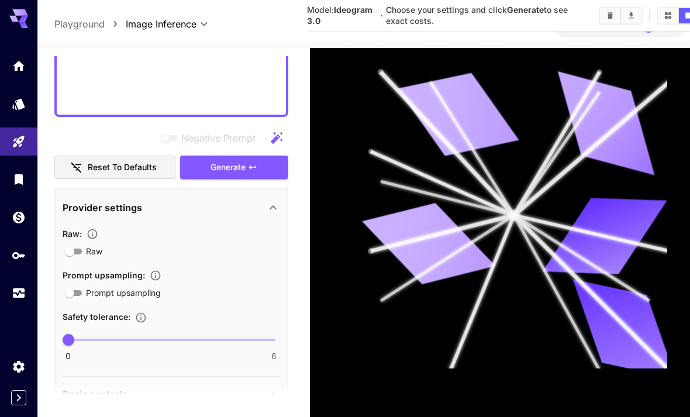
scroll to position [308, 0]
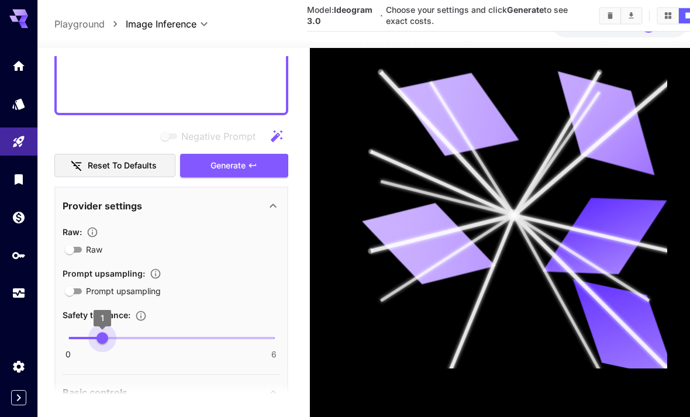
type input "*"
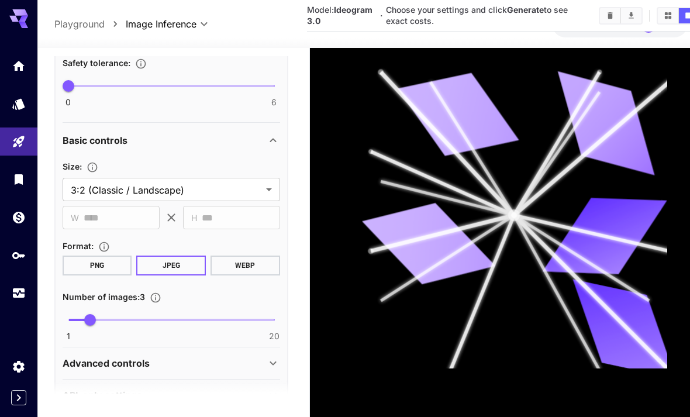
scroll to position [559, 0]
click at [86, 256] on button "PNG" at bounding box center [98, 266] width 70 height 20
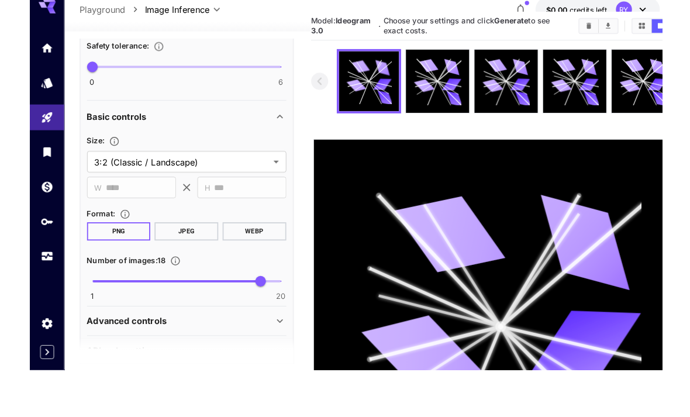
scroll to position [172, 18]
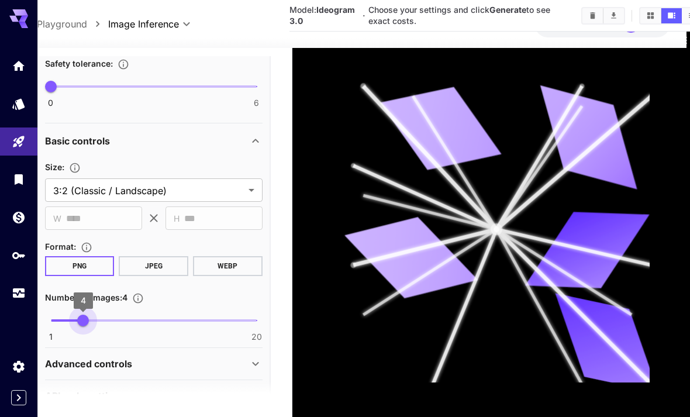
type input "*"
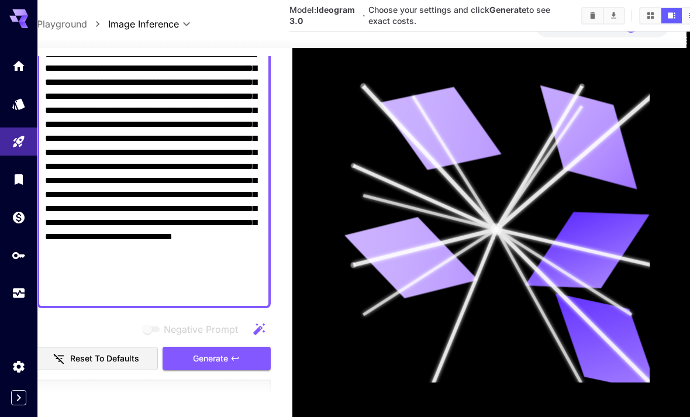
scroll to position [89, 0]
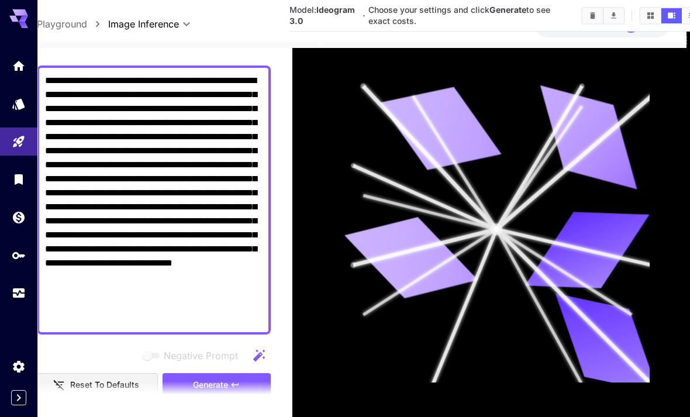
click at [214, 378] on span "Generate" at bounding box center [210, 385] width 35 height 15
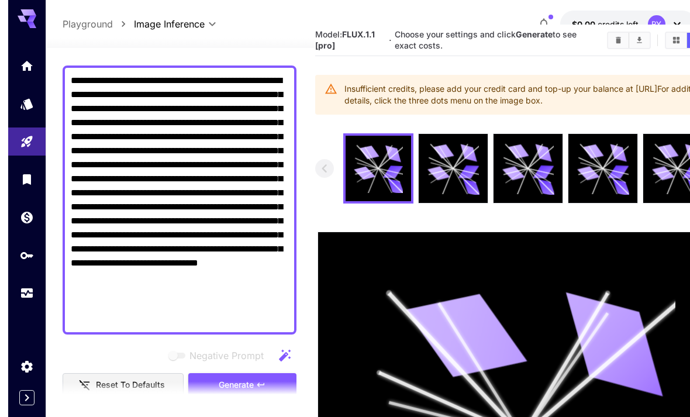
scroll to position [0, 0]
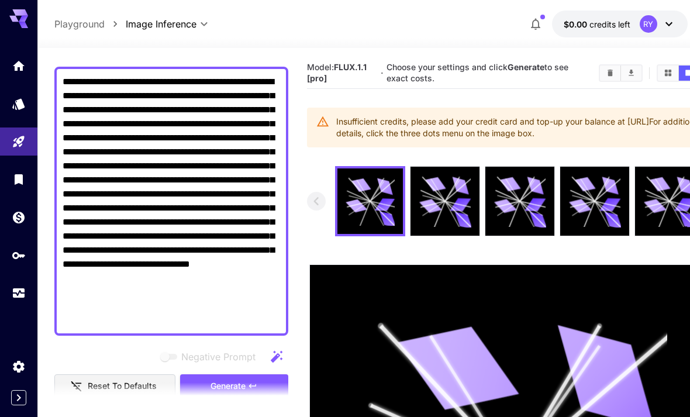
click at [482, 68] on span "Choose your settings and click Generate to see exact costs." at bounding box center [477, 72] width 182 height 21
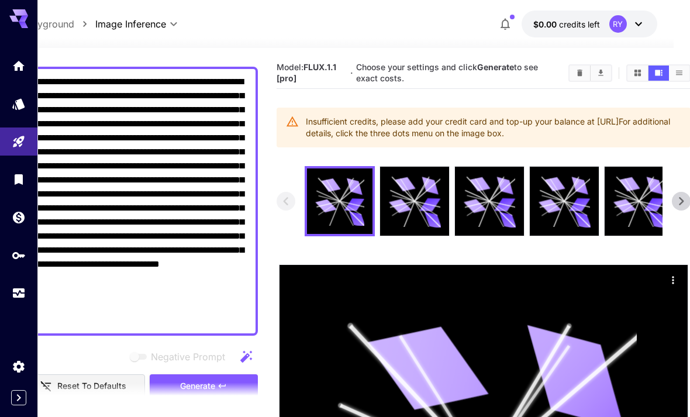
click at [674, 75] on icon "Show media in list view" at bounding box center [678, 72] width 9 height 9
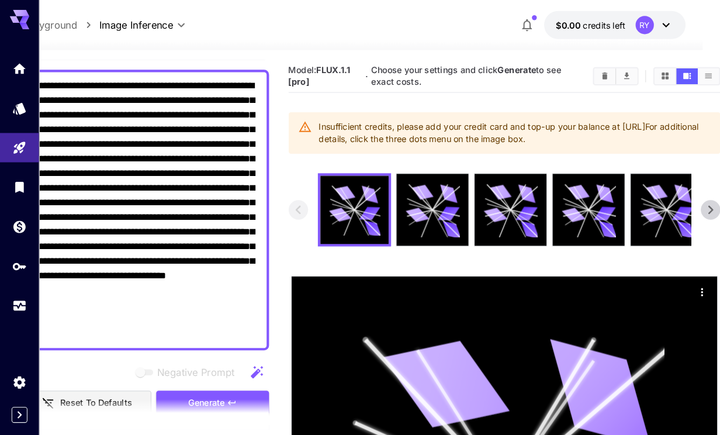
scroll to position [0, 0]
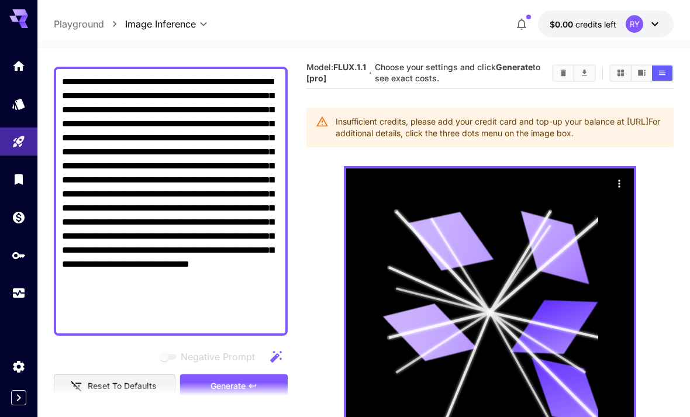
click at [642, 70] on icon "Show media in video view" at bounding box center [641, 72] width 9 height 9
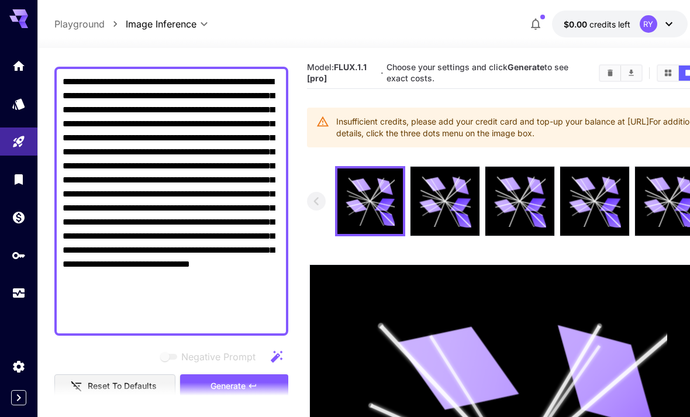
click at [653, 6] on div "**********" at bounding box center [370, 24] width 666 height 48
click at [662, 27] on icon at bounding box center [669, 24] width 14 height 14
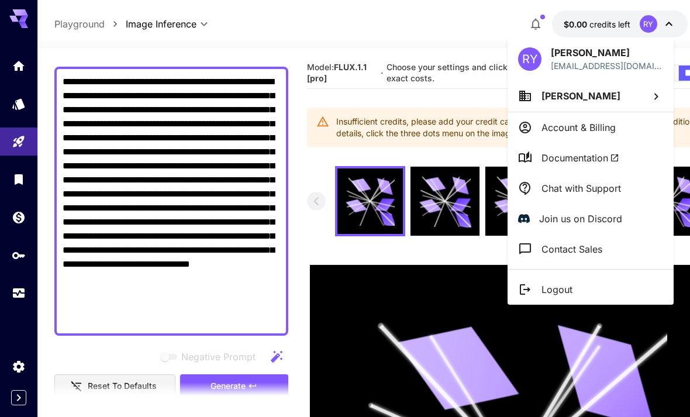
click at [389, 234] on div at bounding box center [345, 208] width 690 height 417
